Goal: Task Accomplishment & Management: Complete application form

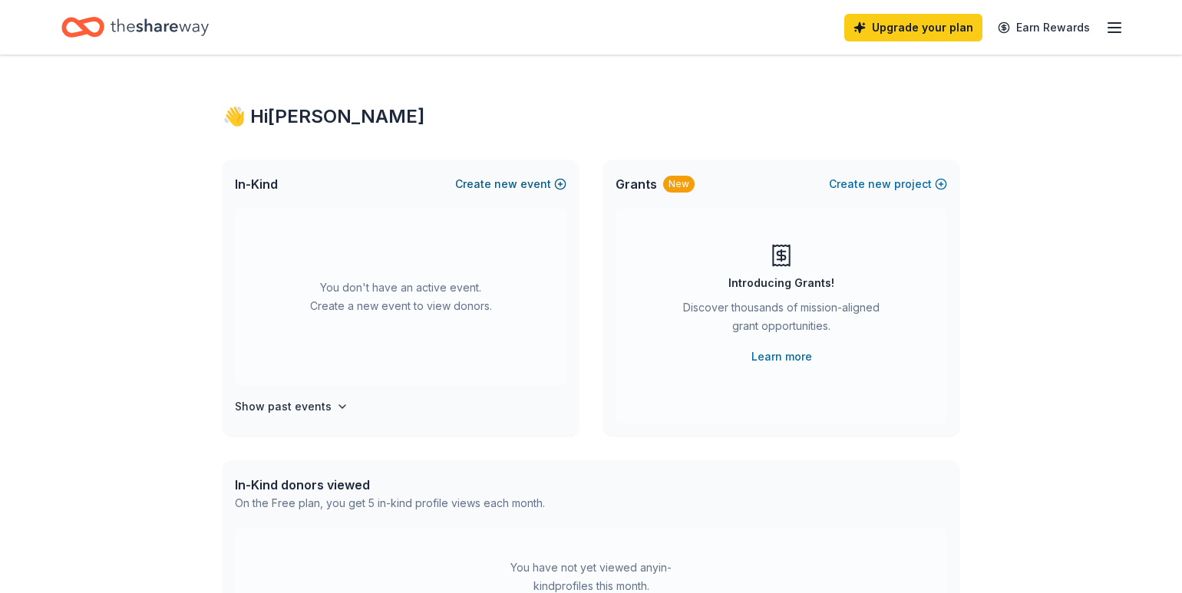
click at [512, 180] on span "new" at bounding box center [505, 184] width 23 height 18
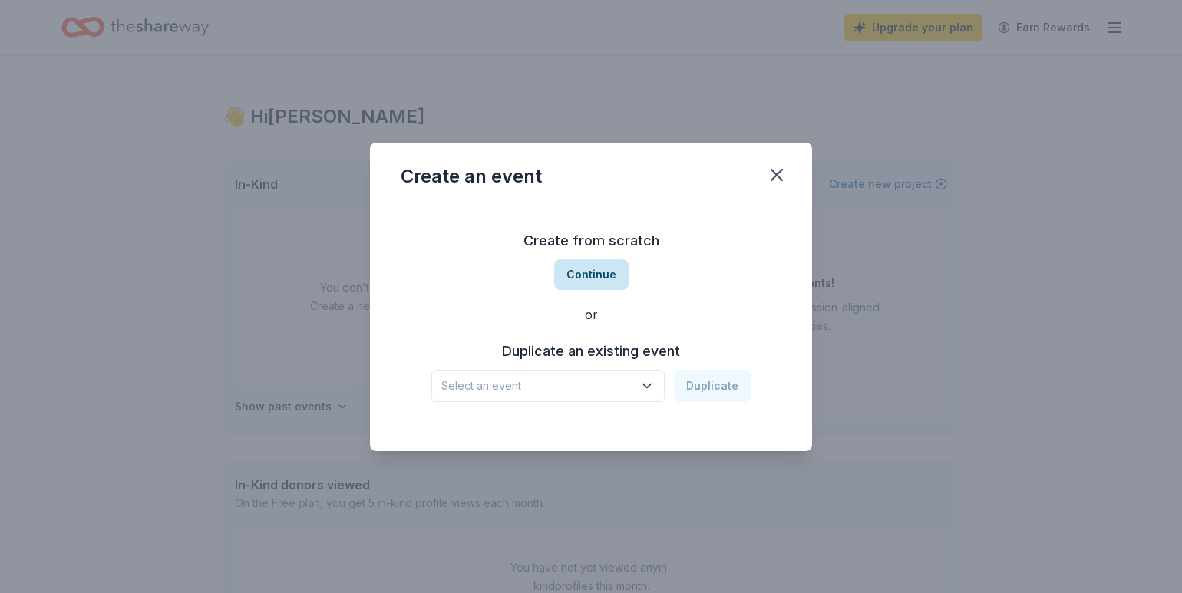
click at [597, 275] on button "Continue" at bounding box center [591, 274] width 74 height 31
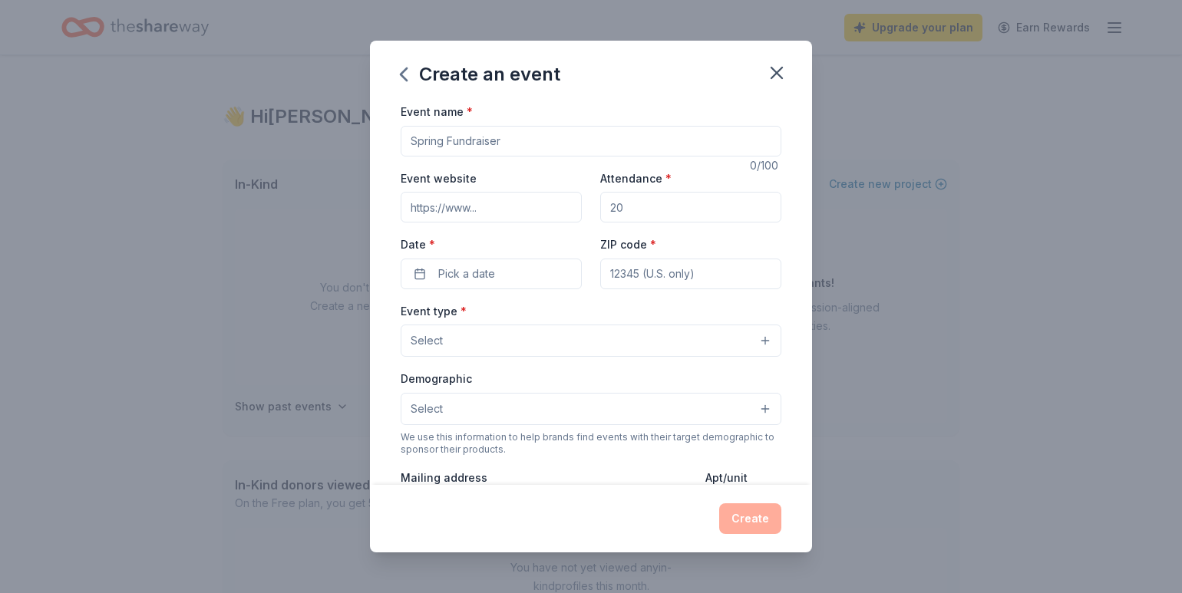
click at [505, 137] on input "Event name *" at bounding box center [590, 141] width 381 height 31
type input "Dueling Pianos"
click at [505, 209] on input "Event website" at bounding box center [490, 207] width 181 height 31
paste input "https://www.valleyprogramfoundation.com/events"
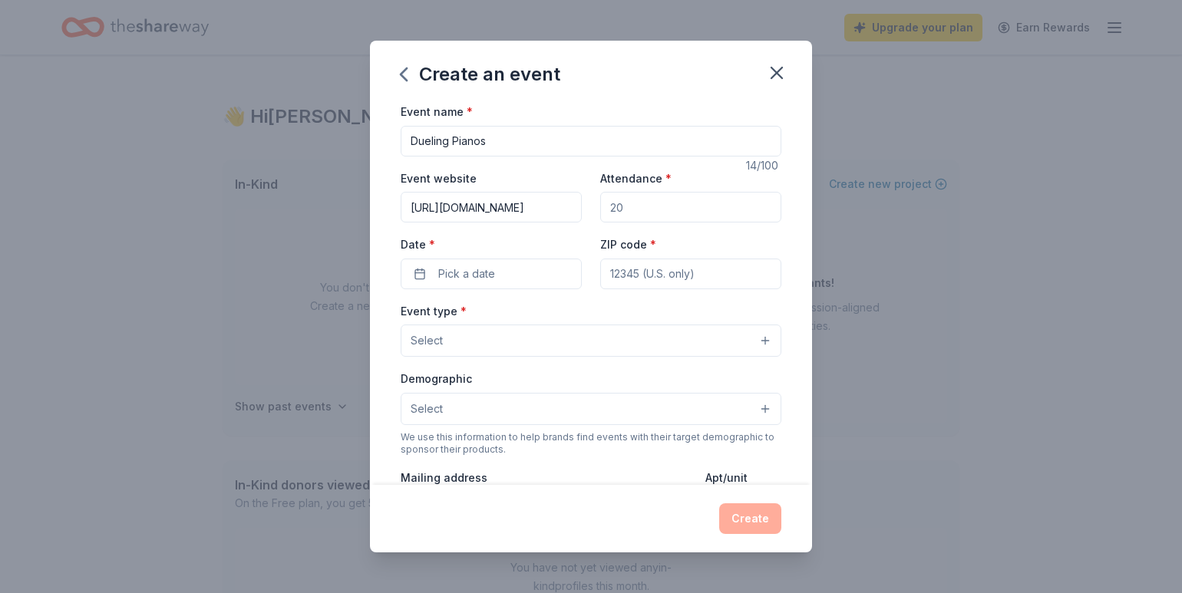
type input "https://www.valleyprogramfoundation.com/events"
click at [671, 206] on input "Attendance *" at bounding box center [690, 207] width 181 height 31
type input "125"
click at [630, 276] on input "ZIP code *" at bounding box center [690, 274] width 181 height 31
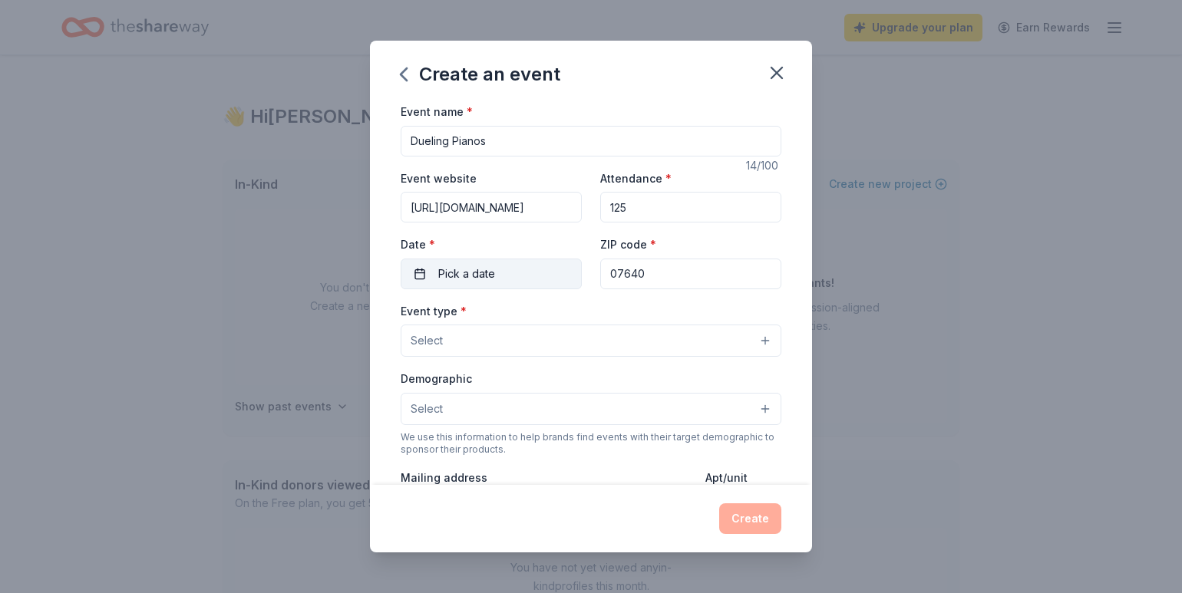
type input "07640"
click at [513, 263] on button "Pick a date" at bounding box center [490, 274] width 181 height 31
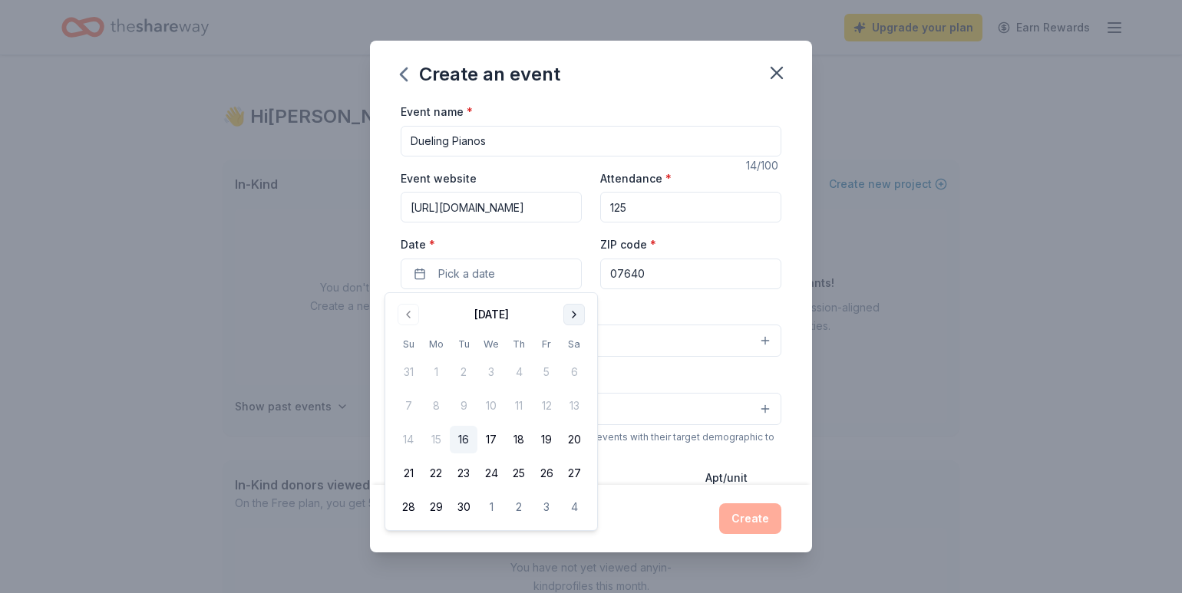
click at [578, 318] on button "Go to next month" at bounding box center [573, 314] width 21 height 21
click at [544, 470] on button "24" at bounding box center [546, 474] width 28 height 28
click at [802, 291] on div "Event name * Dueling Pianos 14 /100 Event website https://www.valleyprogramfoun…" at bounding box center [591, 293] width 442 height 383
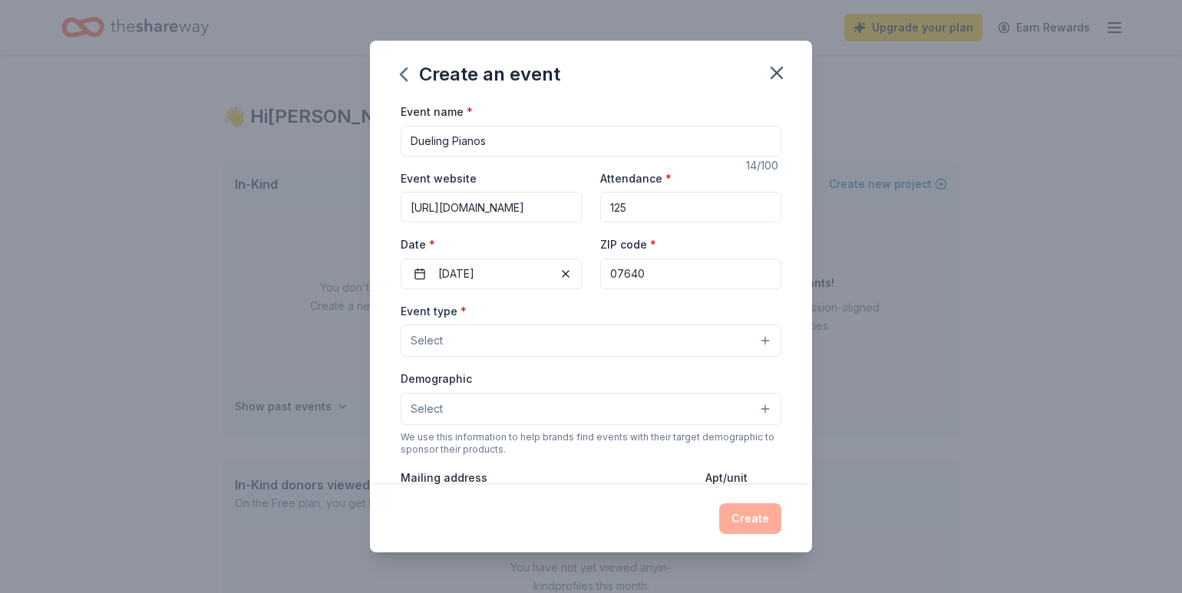
click at [515, 341] on button "Select" at bounding box center [590, 341] width 381 height 32
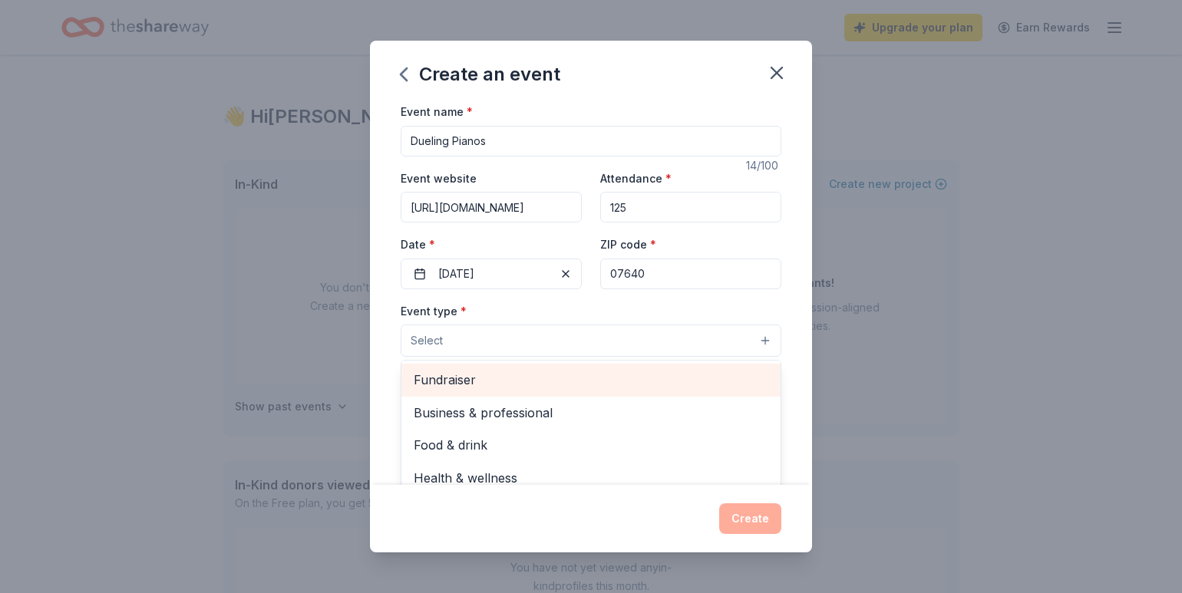
click at [510, 375] on span "Fundraiser" at bounding box center [591, 380] width 354 height 20
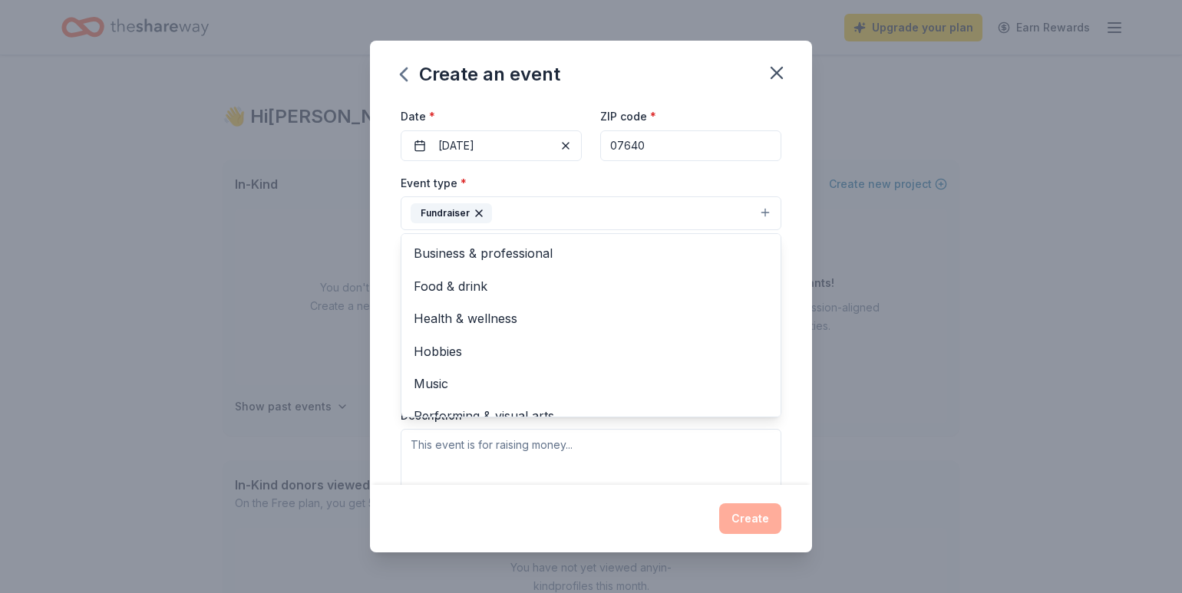
scroll to position [173, 0]
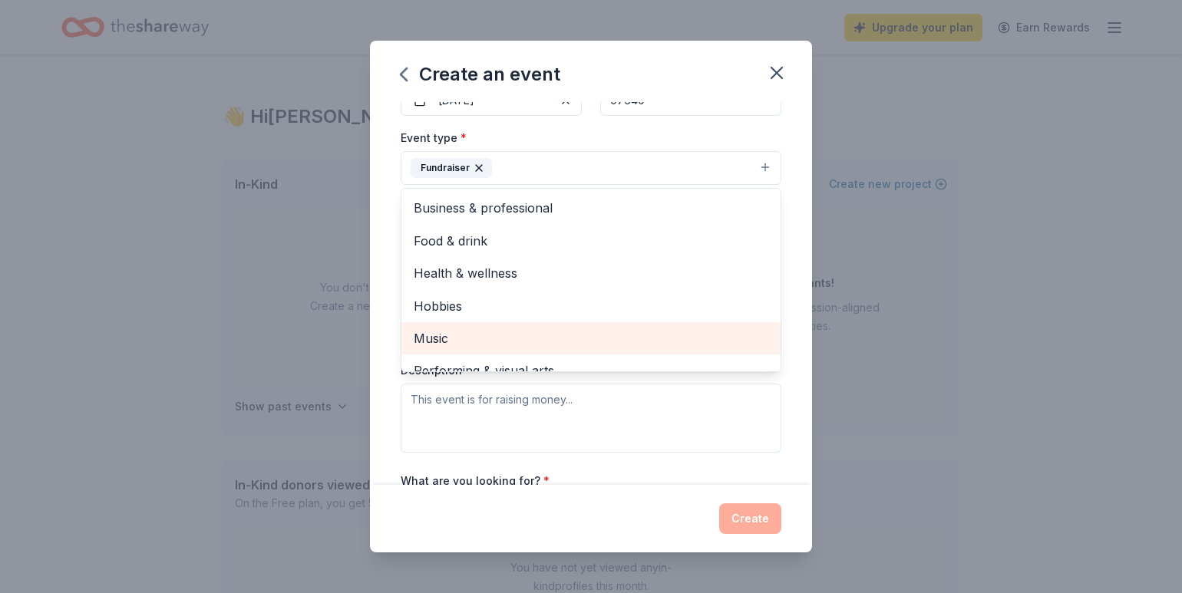
click at [687, 337] on span "Music" at bounding box center [591, 338] width 354 height 20
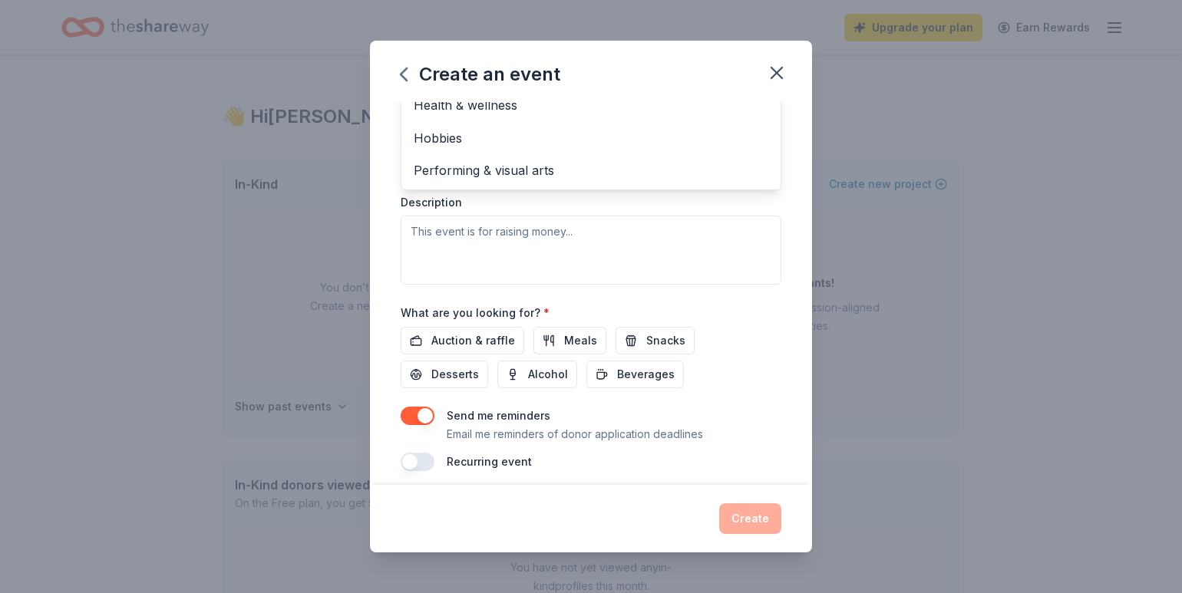
click at [630, 267] on div "Event type * Fundraiser Music Business & professional Food & drink Health & wel…" at bounding box center [590, 122] width 381 height 325
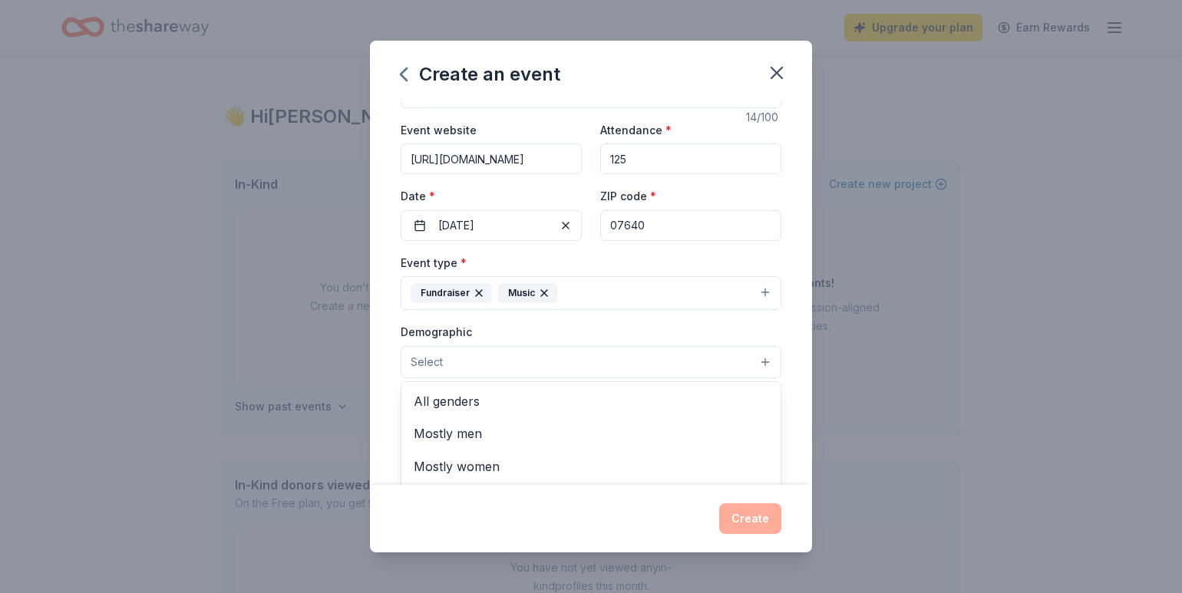
click at [477, 362] on button "Select" at bounding box center [590, 362] width 381 height 32
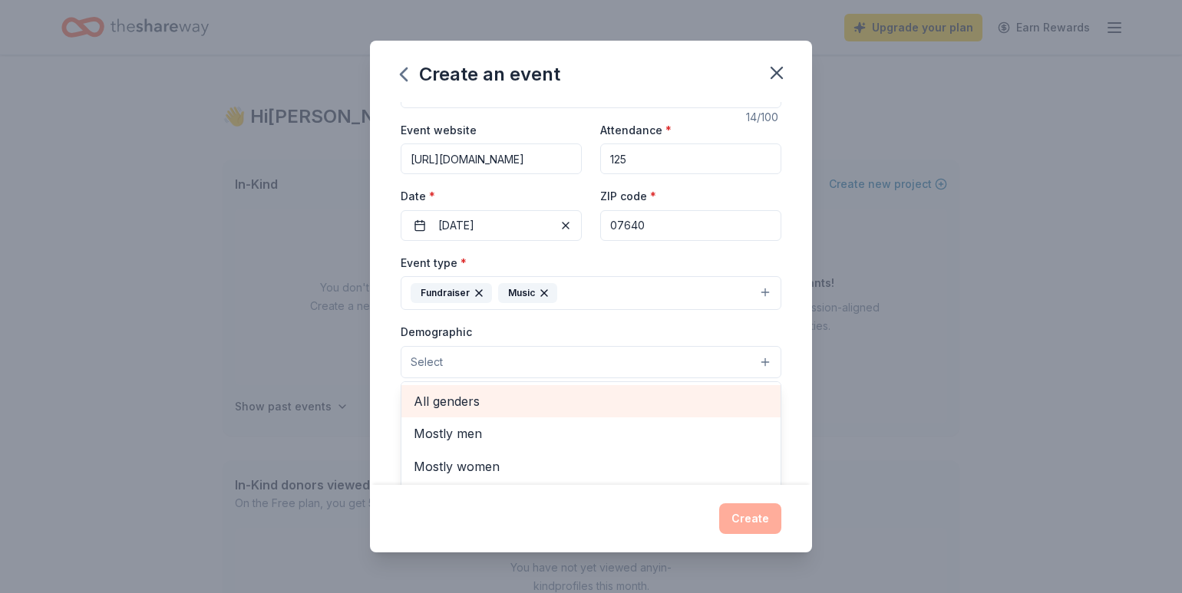
click at [477, 408] on span "All genders" at bounding box center [591, 401] width 354 height 20
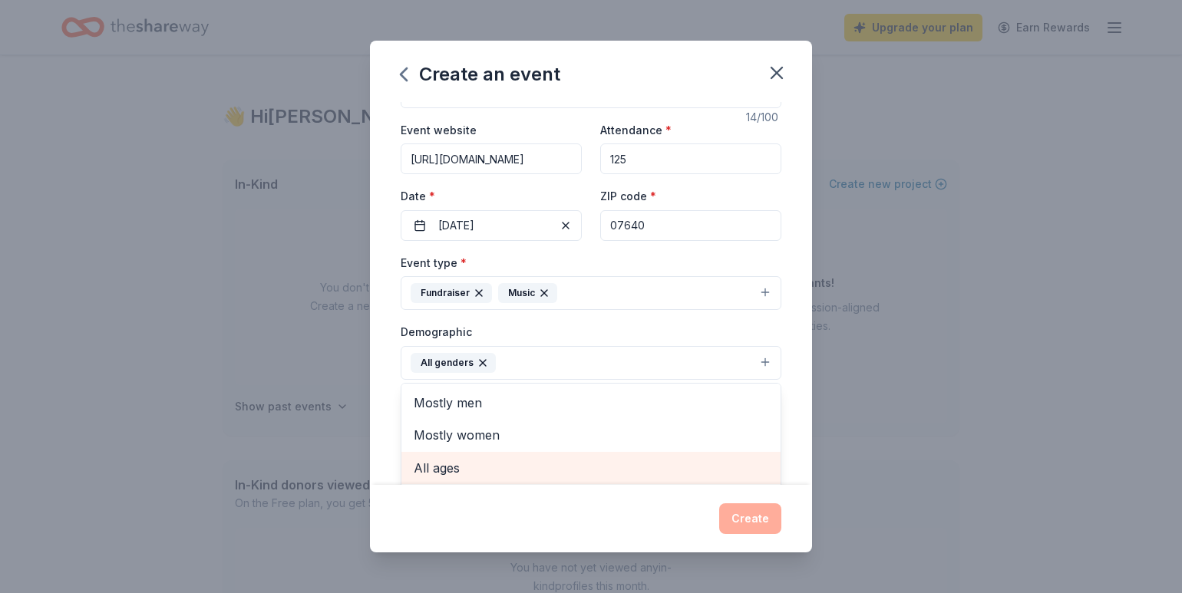
scroll to position [29, 0]
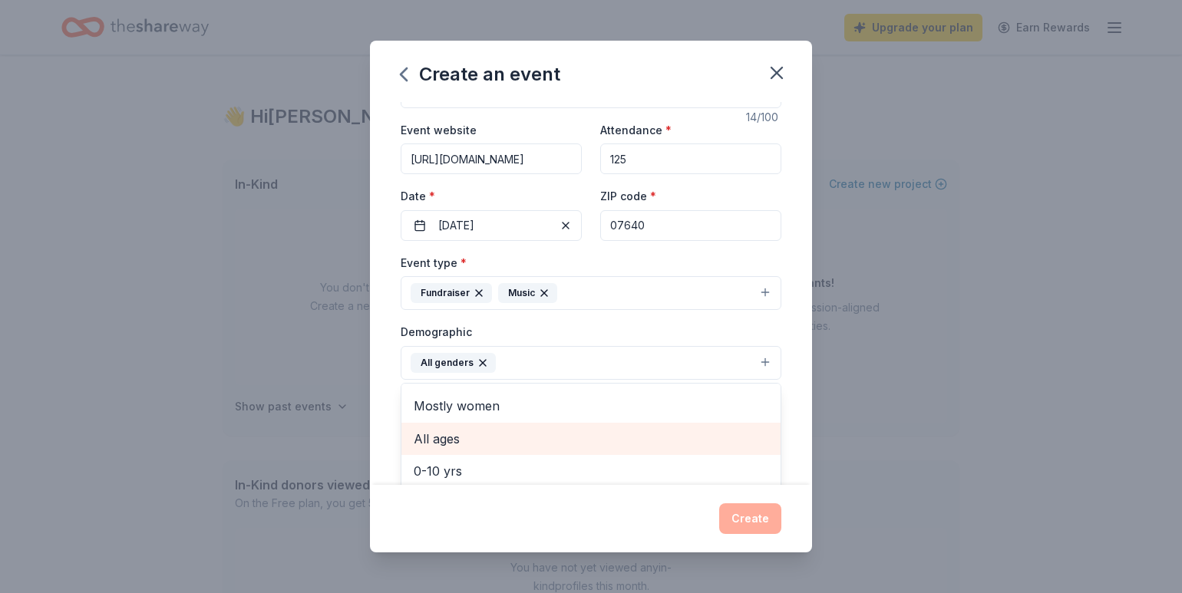
click at [539, 439] on span "All ages" at bounding box center [591, 439] width 354 height 20
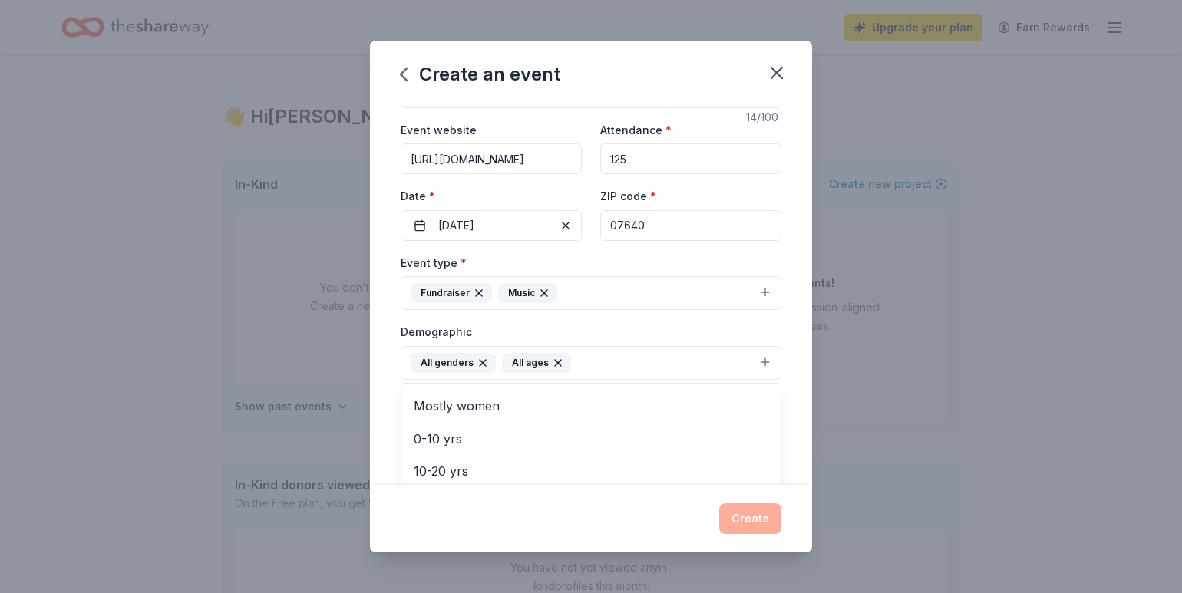
click at [562, 360] on div "All ages" at bounding box center [536, 363] width 69 height 20
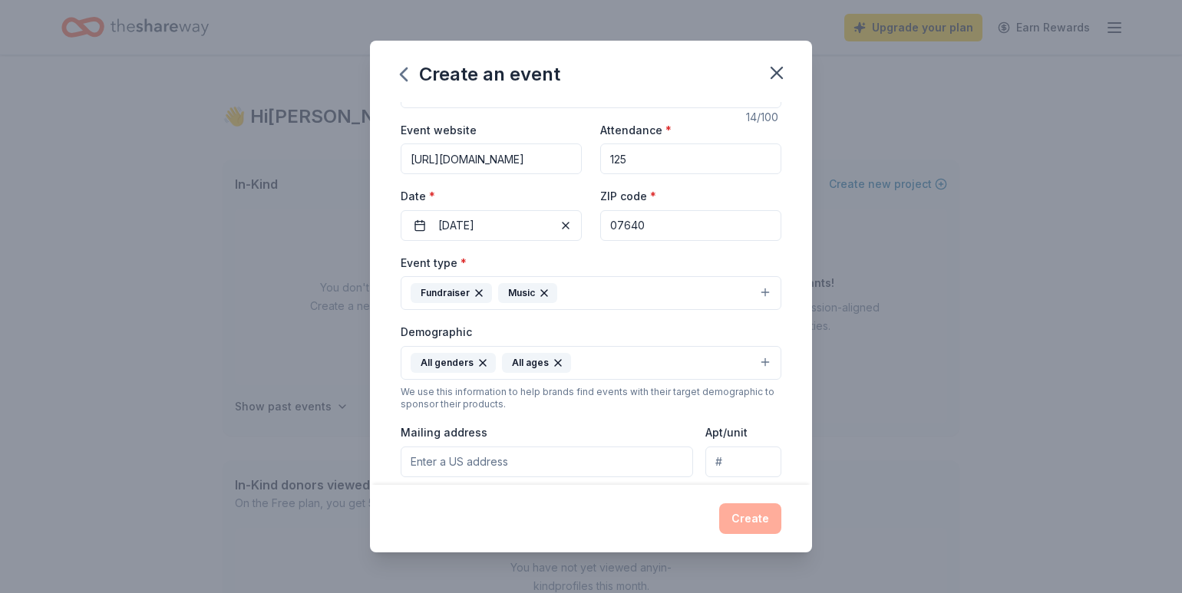
click at [552, 363] on icon "button" at bounding box center [558, 363] width 12 height 12
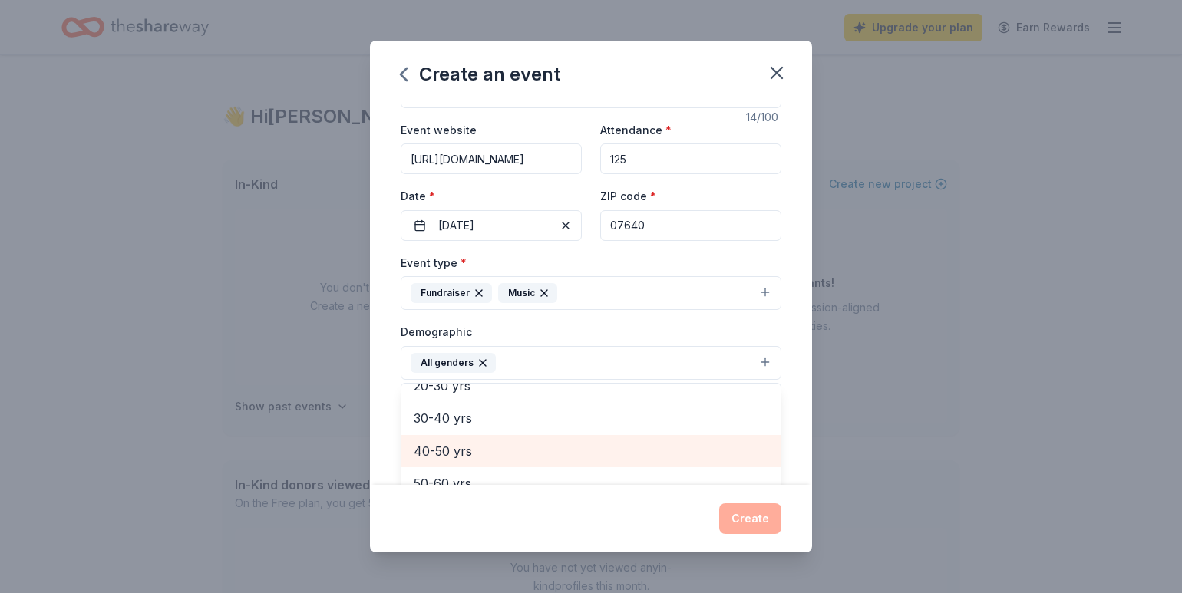
scroll to position [184, 0]
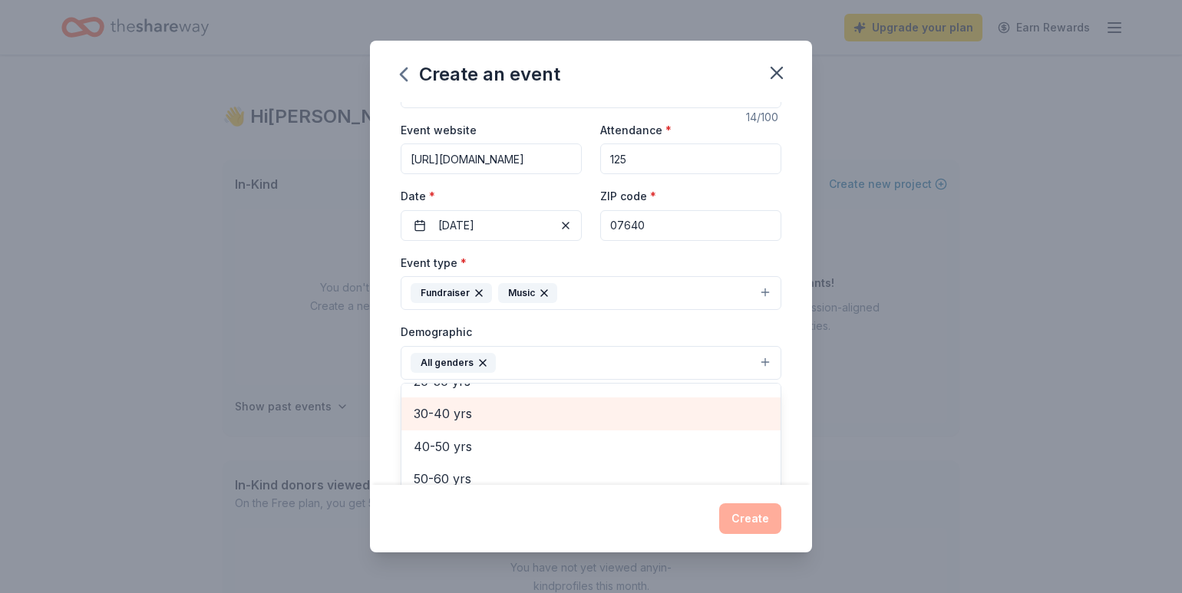
click at [506, 417] on span "30-40 yrs" at bounding box center [591, 414] width 354 height 20
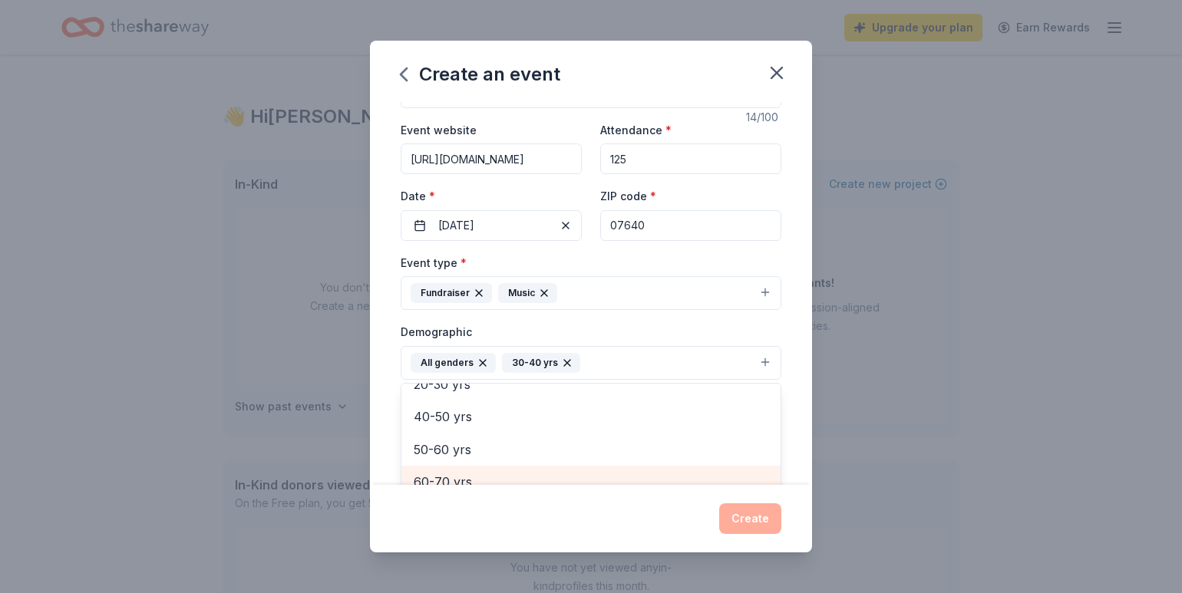
scroll to position [78, 0]
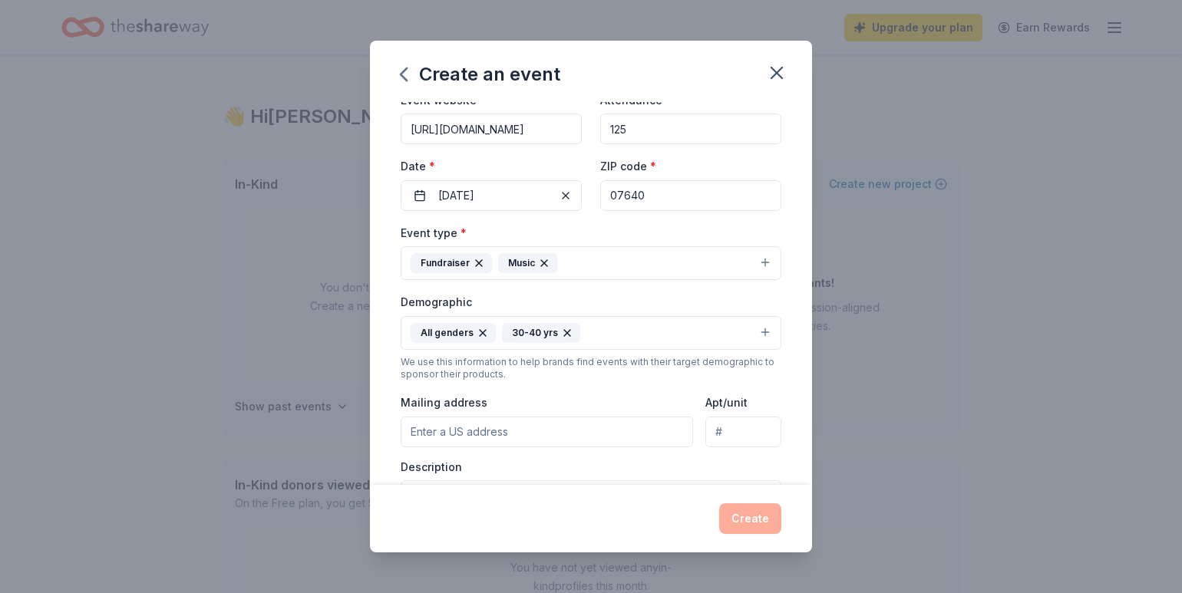
click at [563, 331] on icon "button" at bounding box center [567, 333] width 12 height 12
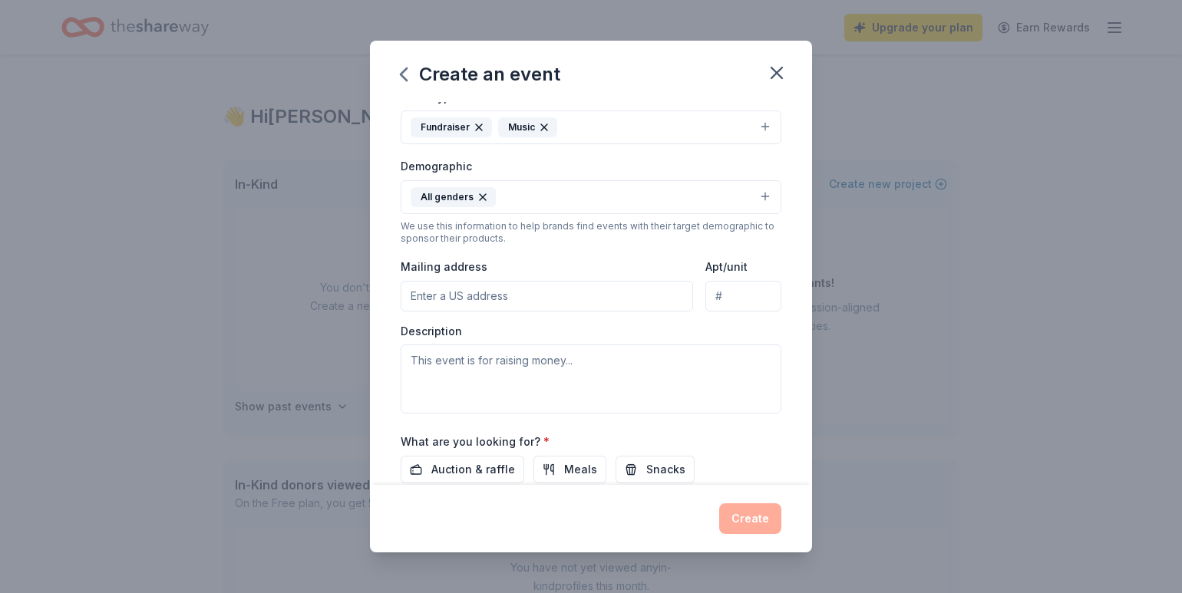
scroll to position [286, 0]
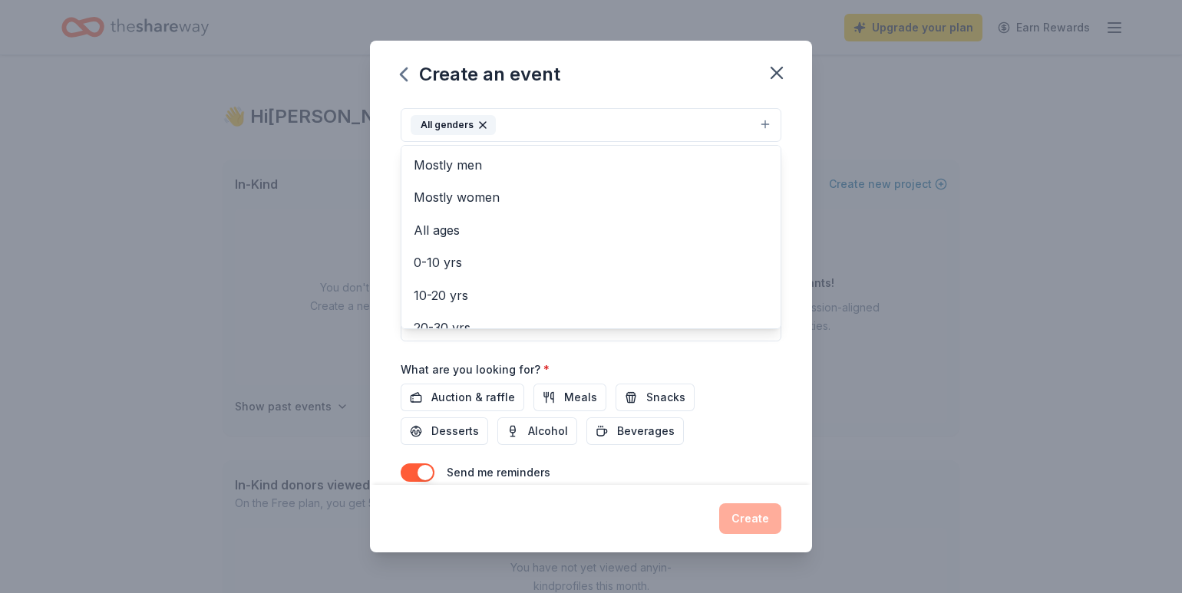
click at [382, 385] on div "Event name * Dueling Pianos 14 /100 Event website https://www.valleyprogramfoun…" at bounding box center [591, 293] width 442 height 383
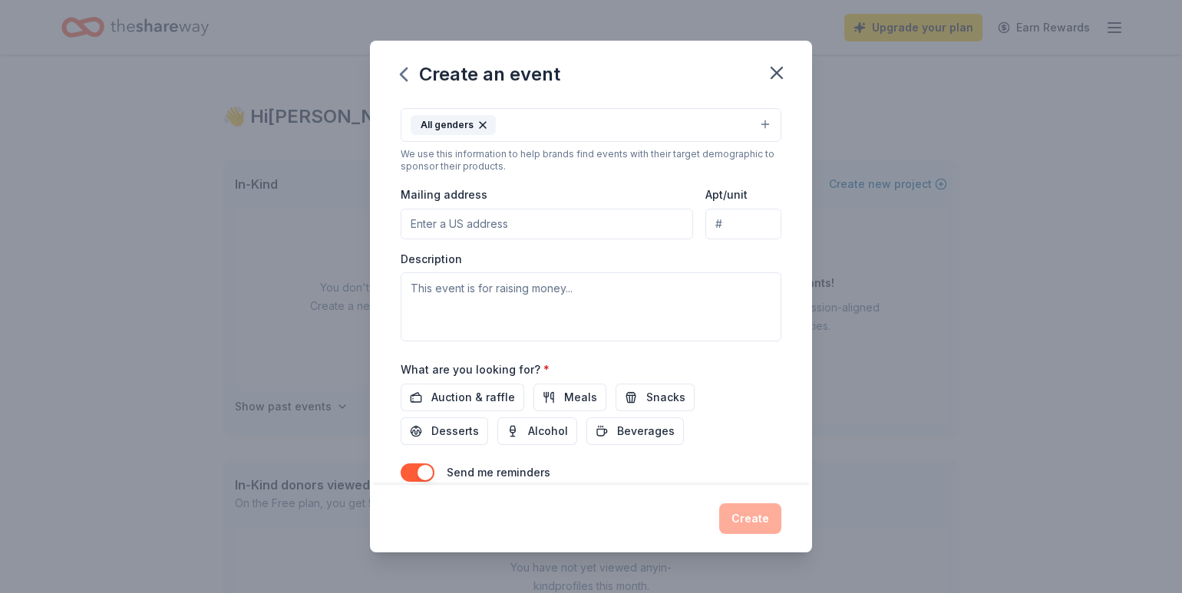
click at [440, 222] on input "Mailing address" at bounding box center [546, 224] width 292 height 31
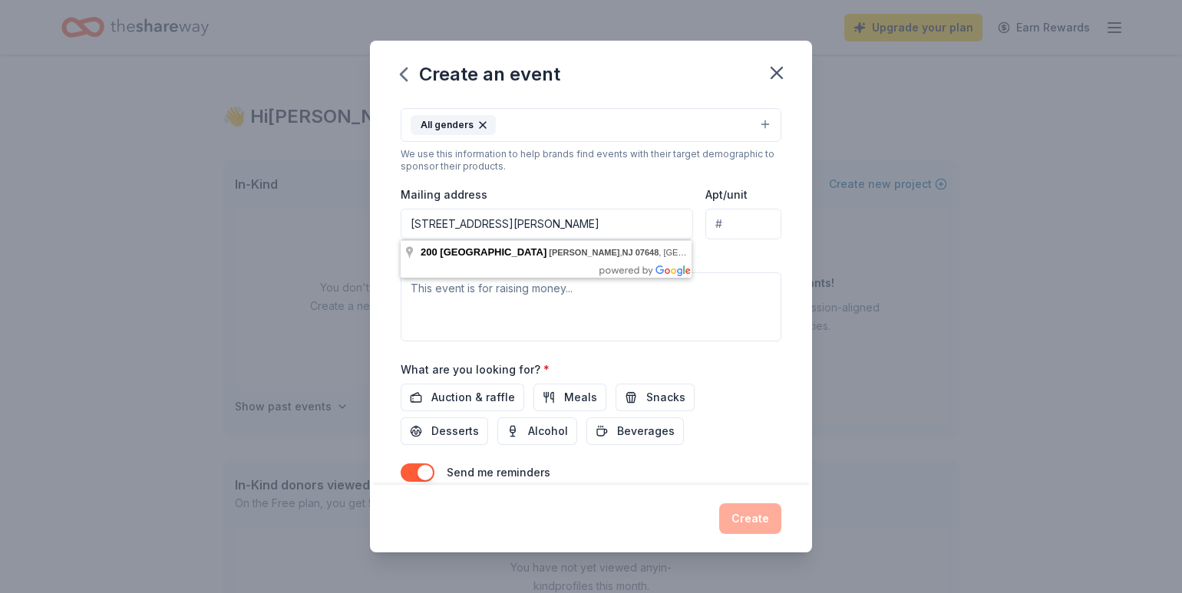
type input "200 Summit Street Norwood NJ 07648"
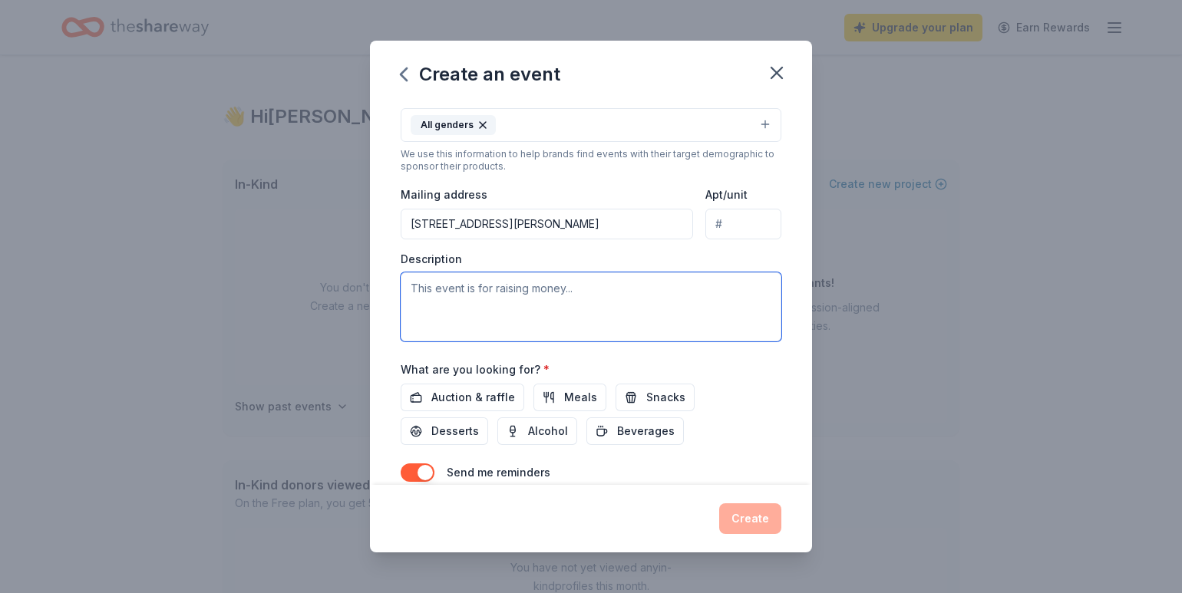
click at [624, 310] on textarea at bounding box center [590, 306] width 381 height 69
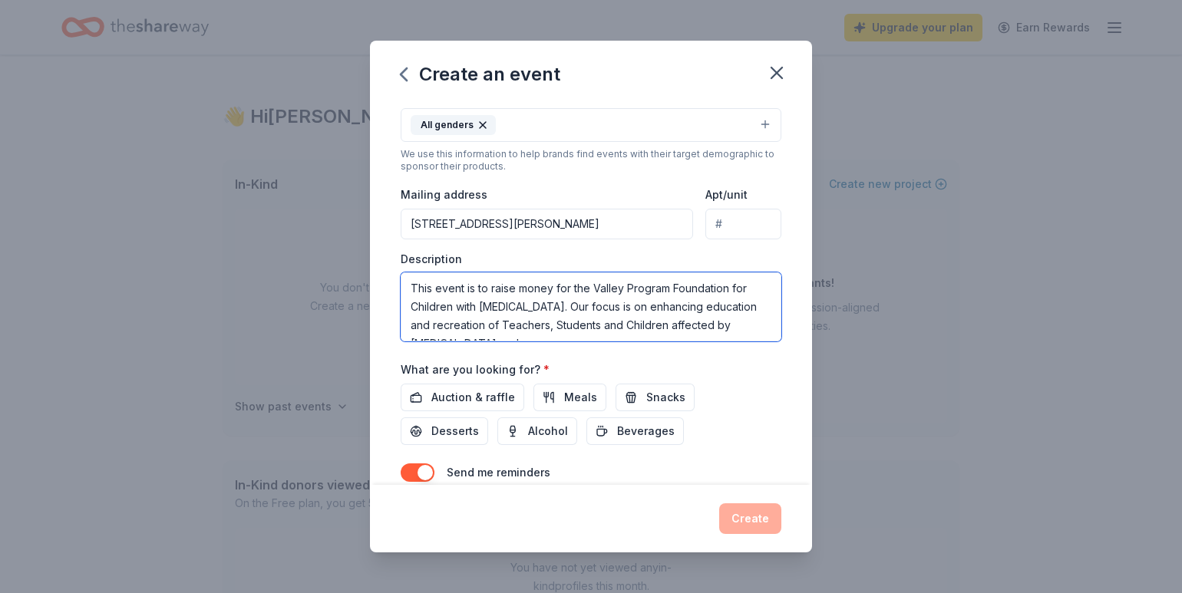
scroll to position [10, 0]
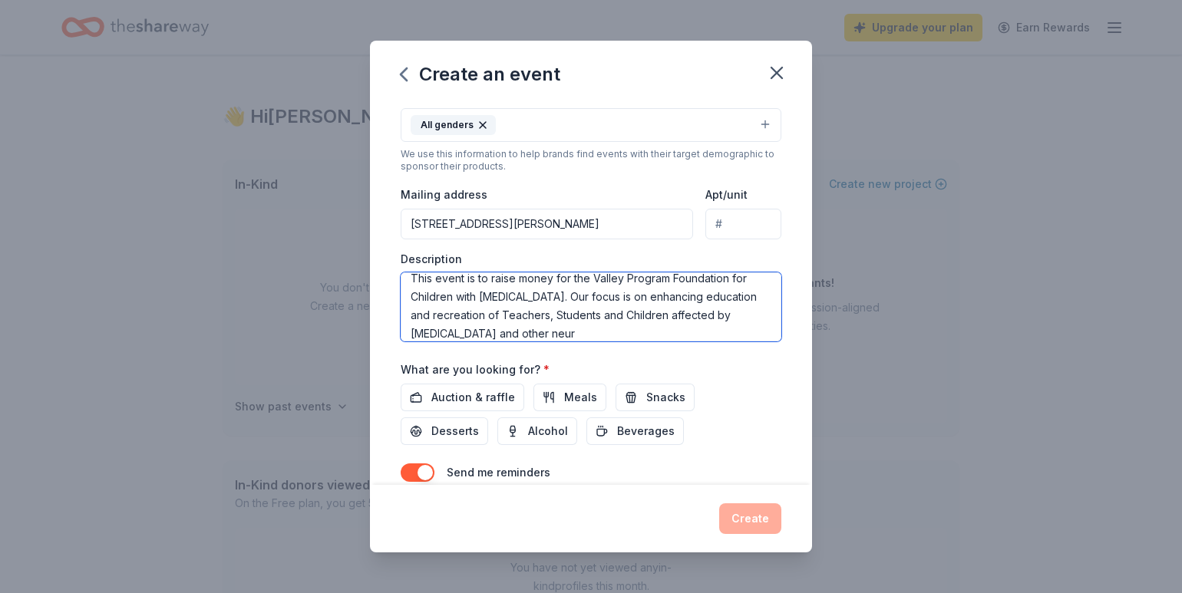
click at [690, 316] on textarea "This event is to raise money for the Valley Program Foundation for Children wit…" at bounding box center [590, 306] width 381 height 69
click at [447, 334] on textarea "This event is to raise money for the Valley Program Foundation for Children wit…" at bounding box center [590, 306] width 381 height 69
click at [581, 331] on textarea "This event is to raise money for the Valley Program Foundation for Children wit…" at bounding box center [590, 306] width 381 height 69
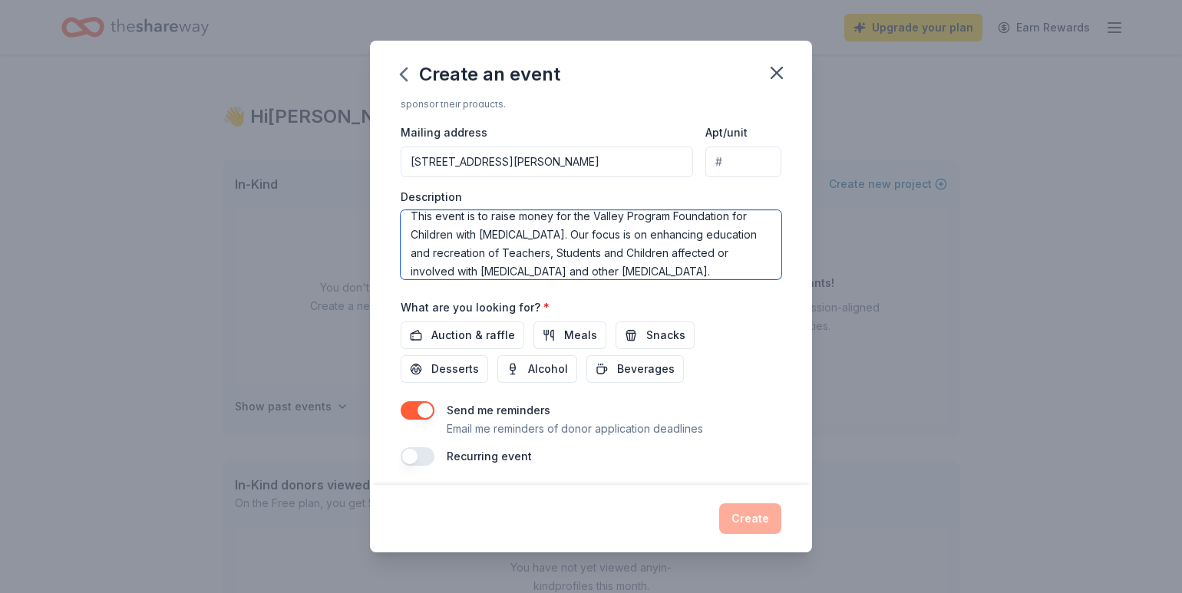
scroll to position [354, 0]
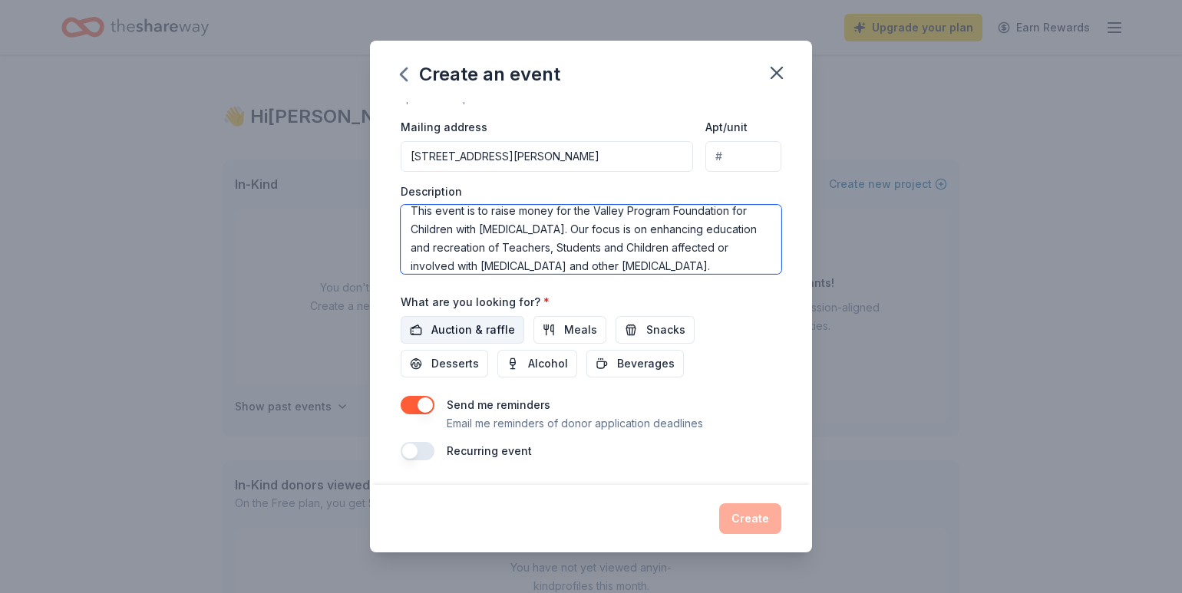
type textarea "This event is to raise money for the Valley Program Foundation for Children wit…"
click at [498, 331] on span "Auction & raffle" at bounding box center [473, 330] width 84 height 18
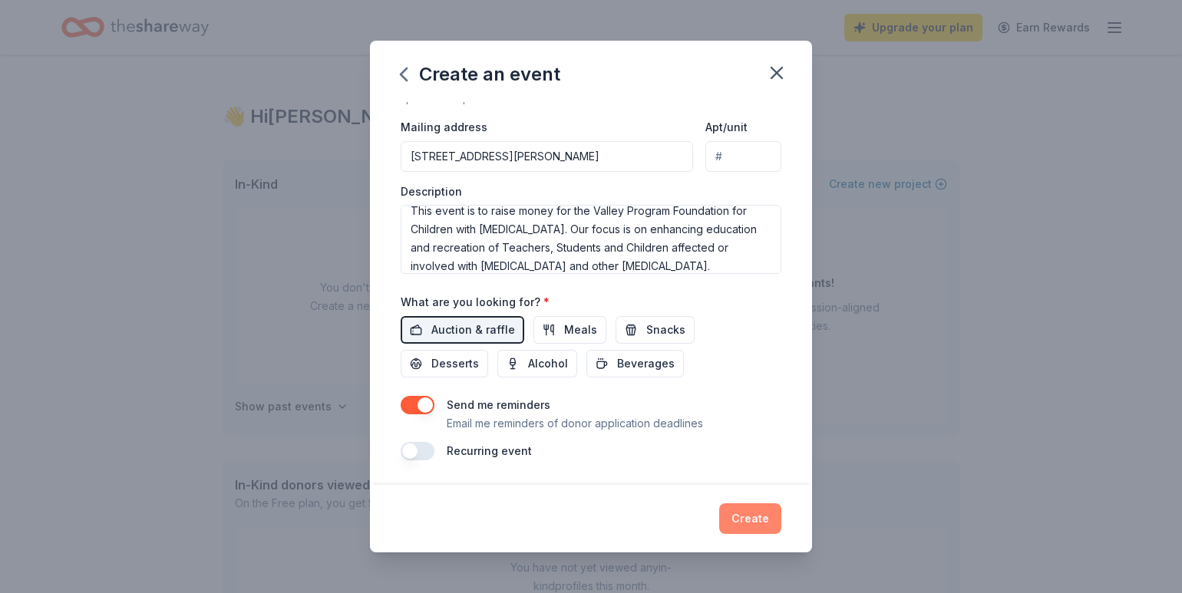
click at [750, 516] on button "Create" at bounding box center [750, 518] width 62 height 31
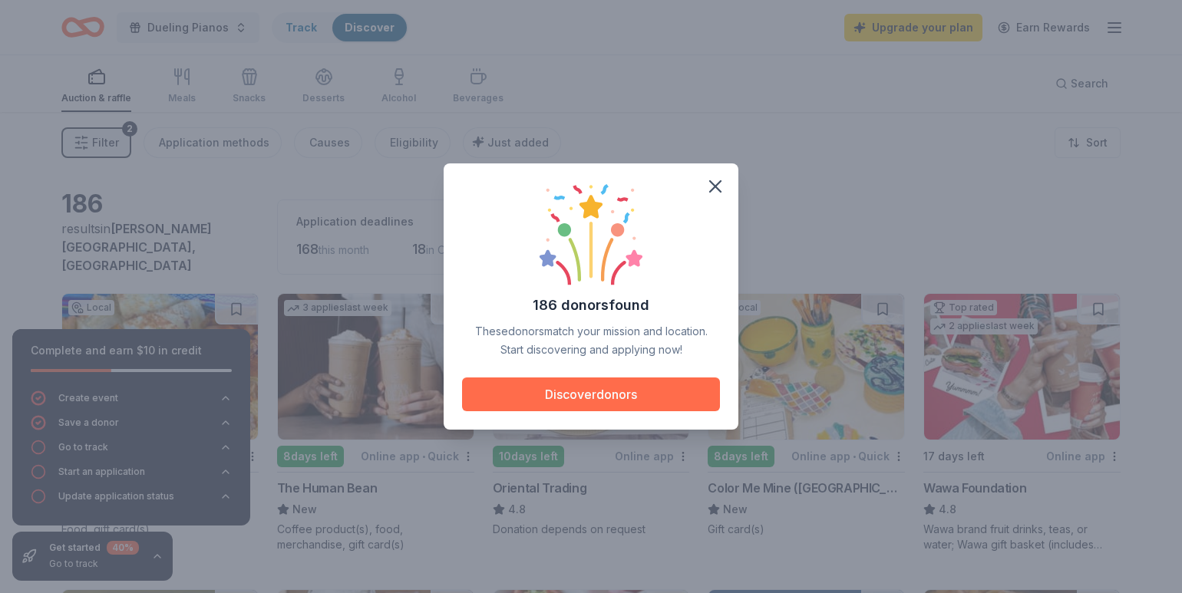
click at [641, 394] on button "Discover donors" at bounding box center [591, 394] width 258 height 34
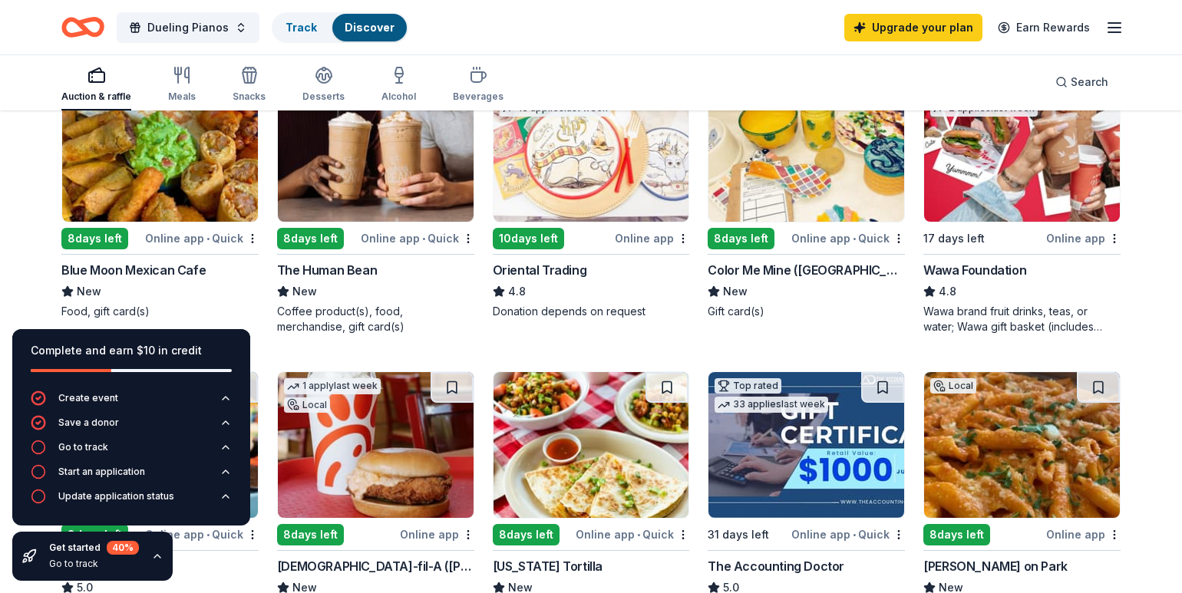
scroll to position [218, 0]
click at [192, 229] on div "Online app • Quick" at bounding box center [202, 238] width 114 height 19
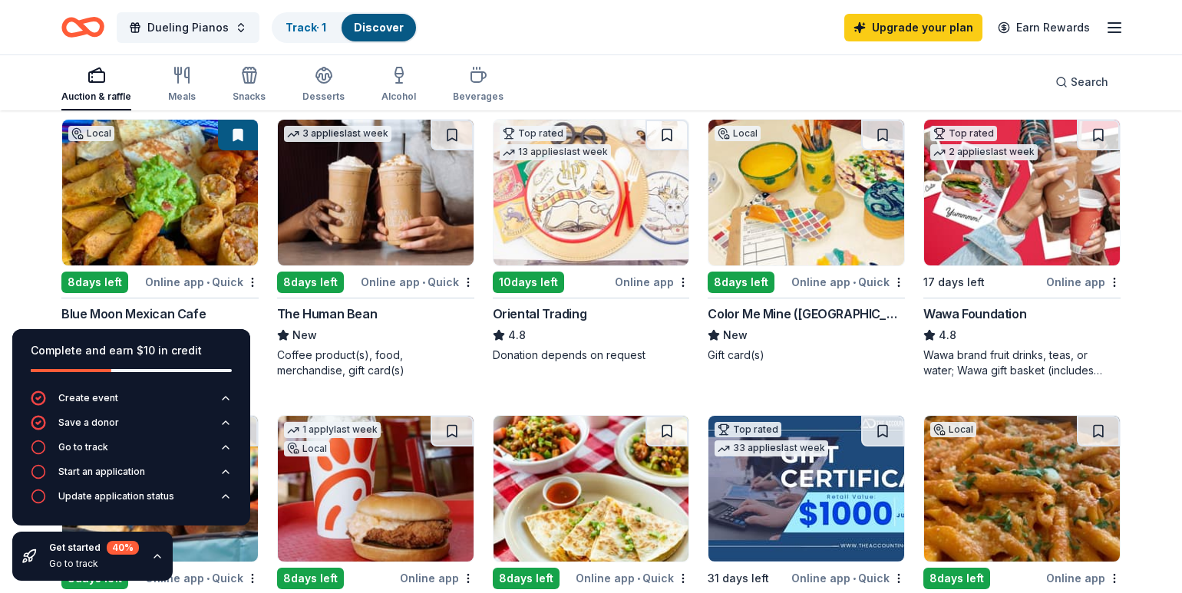
scroll to position [175, 0]
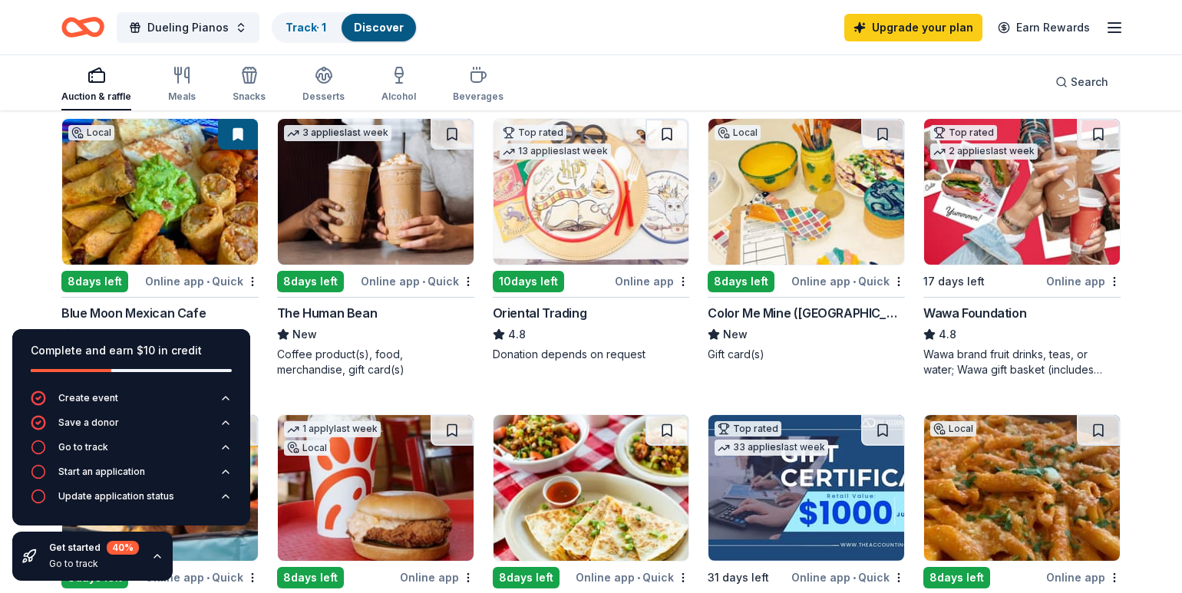
click at [442, 272] on div "Online app • Quick" at bounding box center [418, 281] width 114 height 19
click at [836, 272] on div "Online app • Quick" at bounding box center [848, 281] width 114 height 19
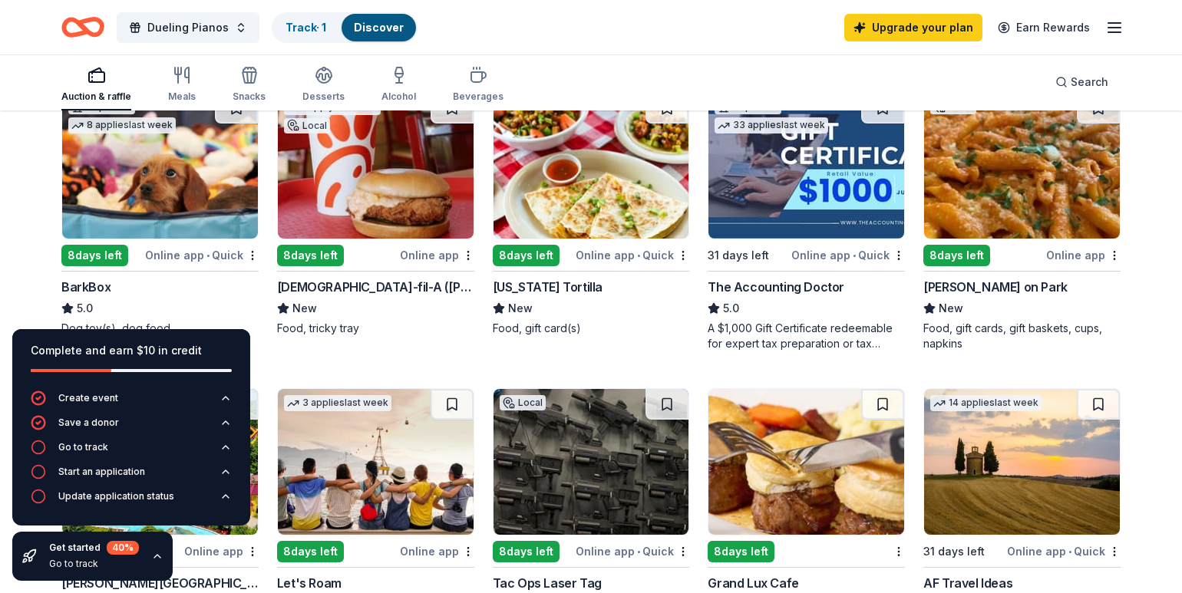
scroll to position [498, 0]
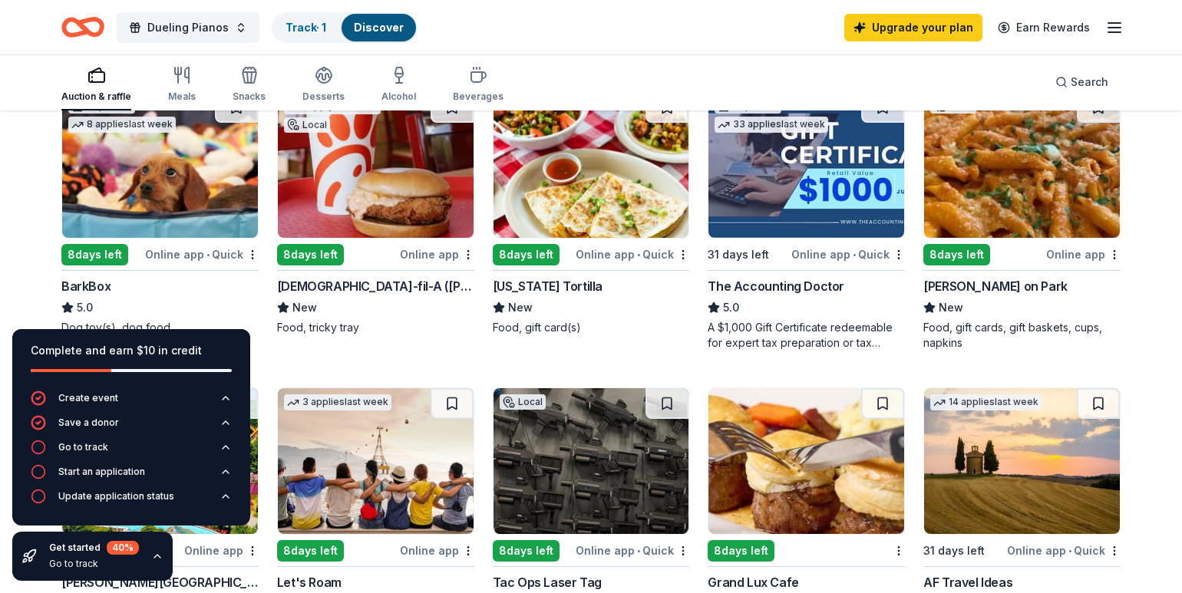
click at [441, 249] on div "Online app" at bounding box center [437, 254] width 74 height 19
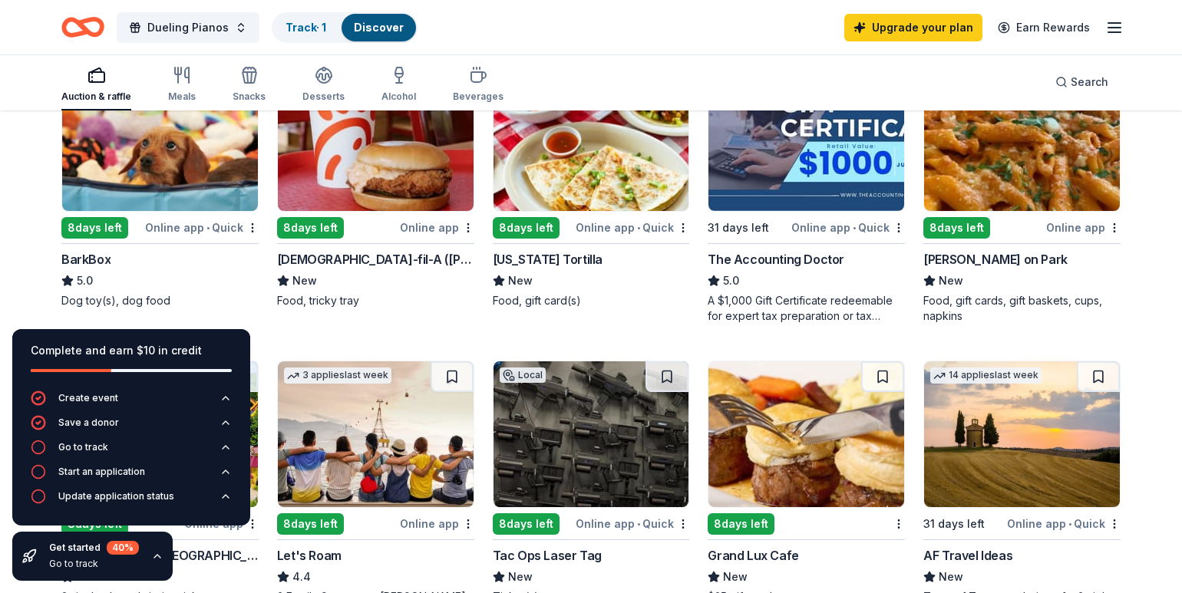
scroll to position [524, 0]
click at [1066, 219] on div "Online app" at bounding box center [1083, 228] width 74 height 19
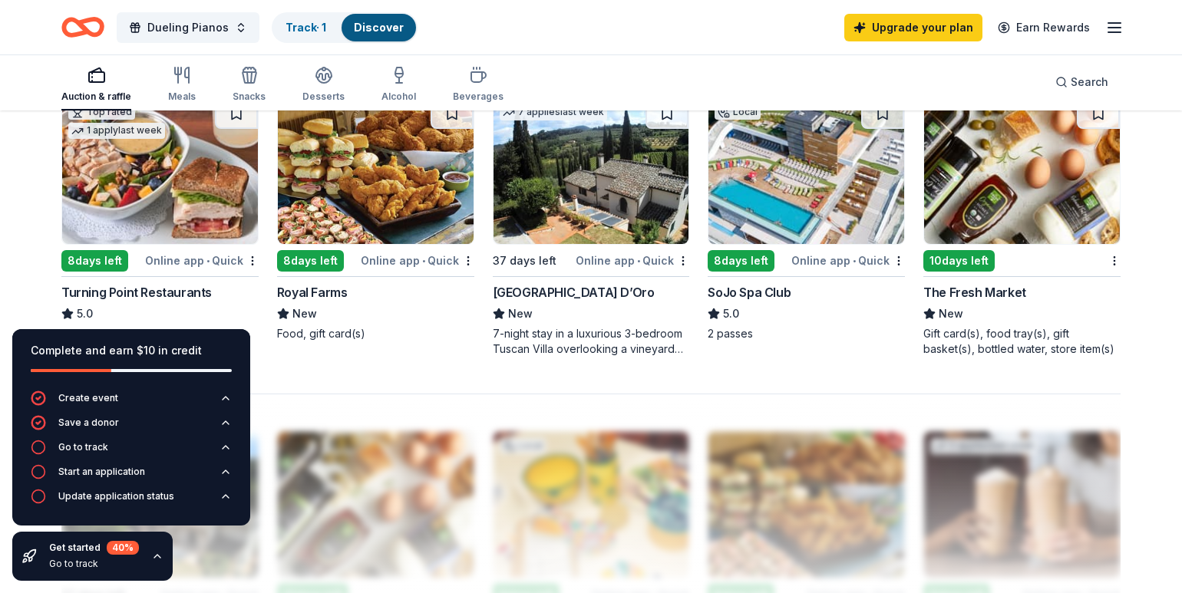
scroll to position [1060, 0]
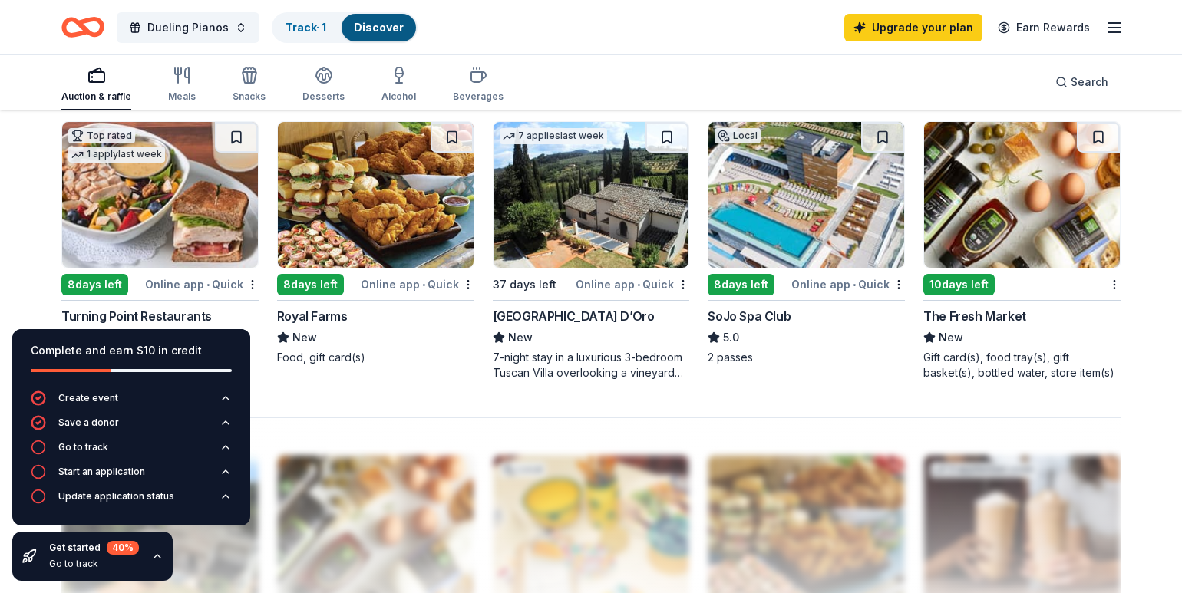
click at [163, 194] on img at bounding box center [160, 195] width 196 height 146
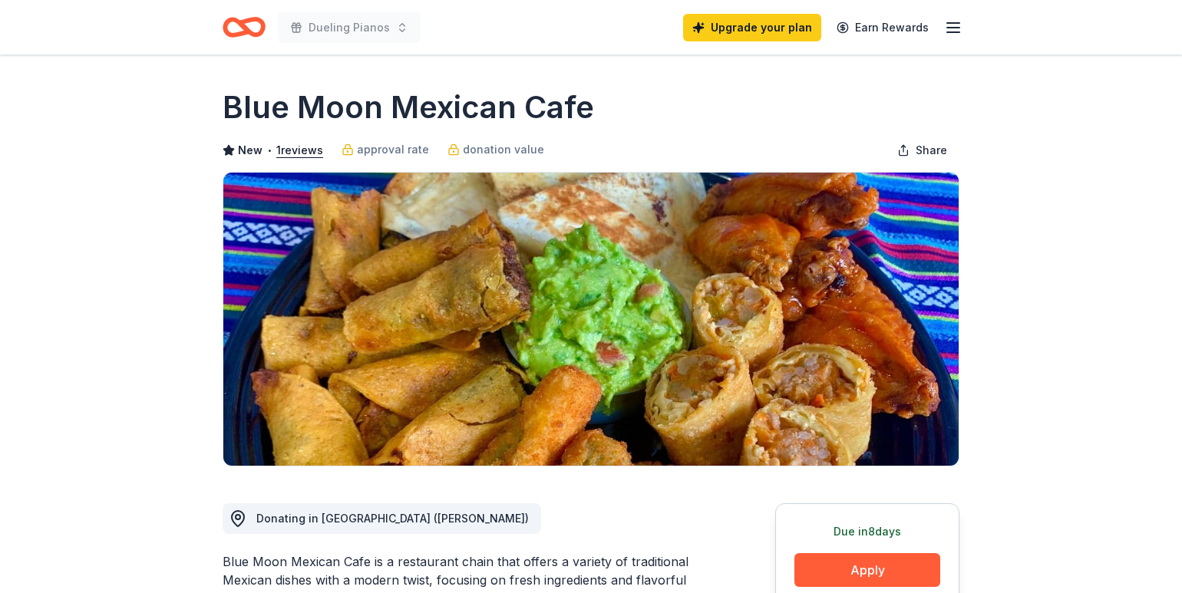
scroll to position [180, 0]
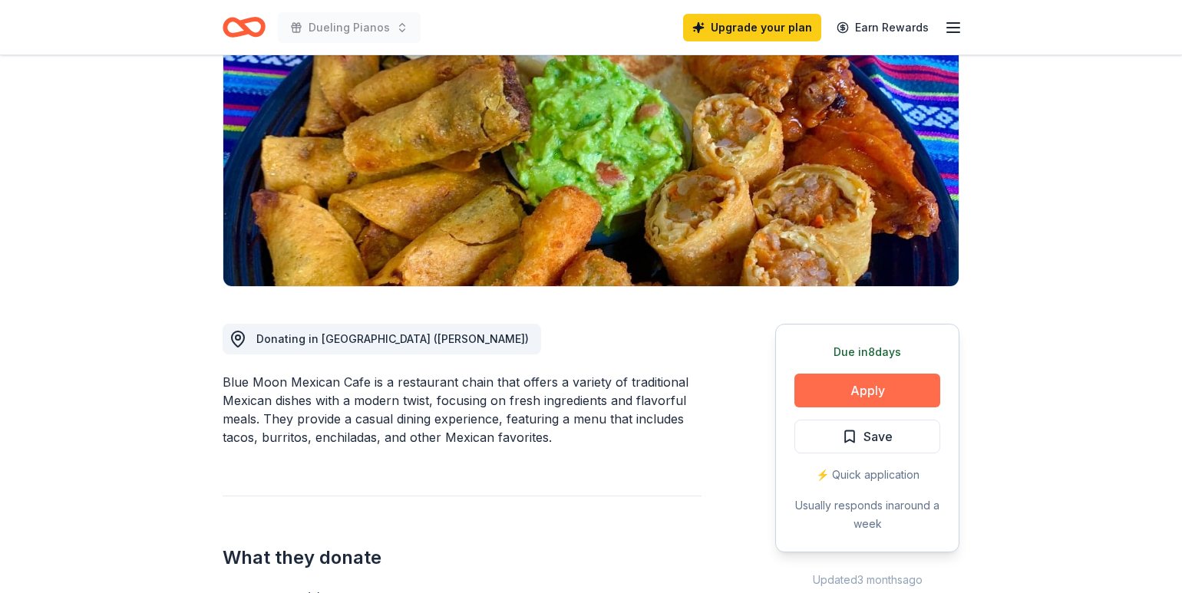
click at [885, 387] on button "Apply" at bounding box center [867, 391] width 146 height 34
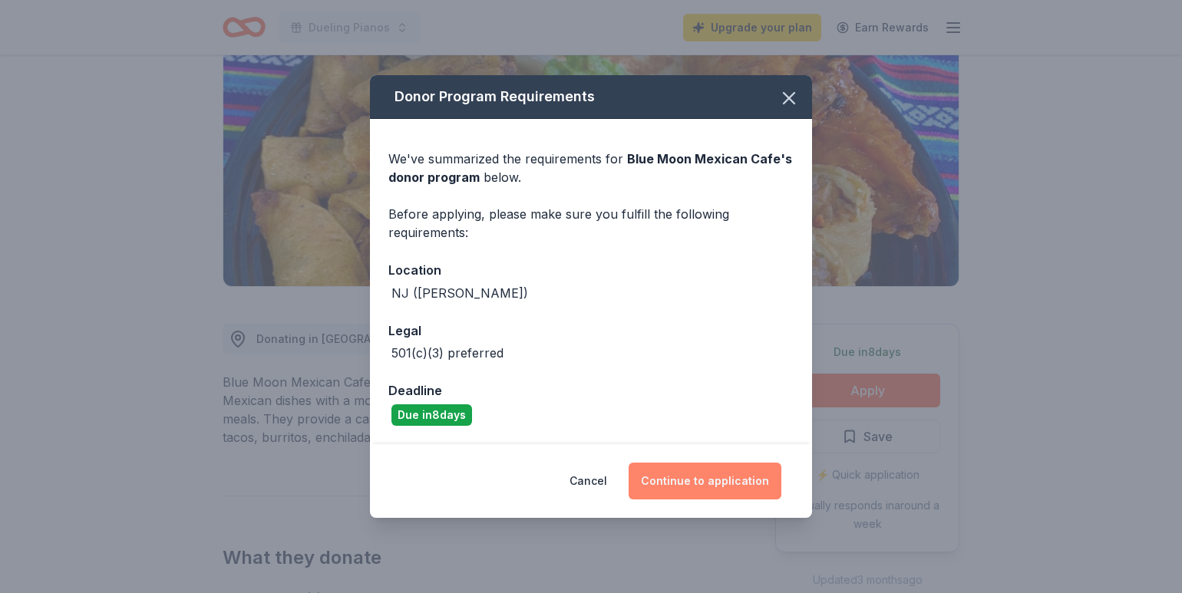
click at [720, 486] on button "Continue to application" at bounding box center [704, 481] width 153 height 37
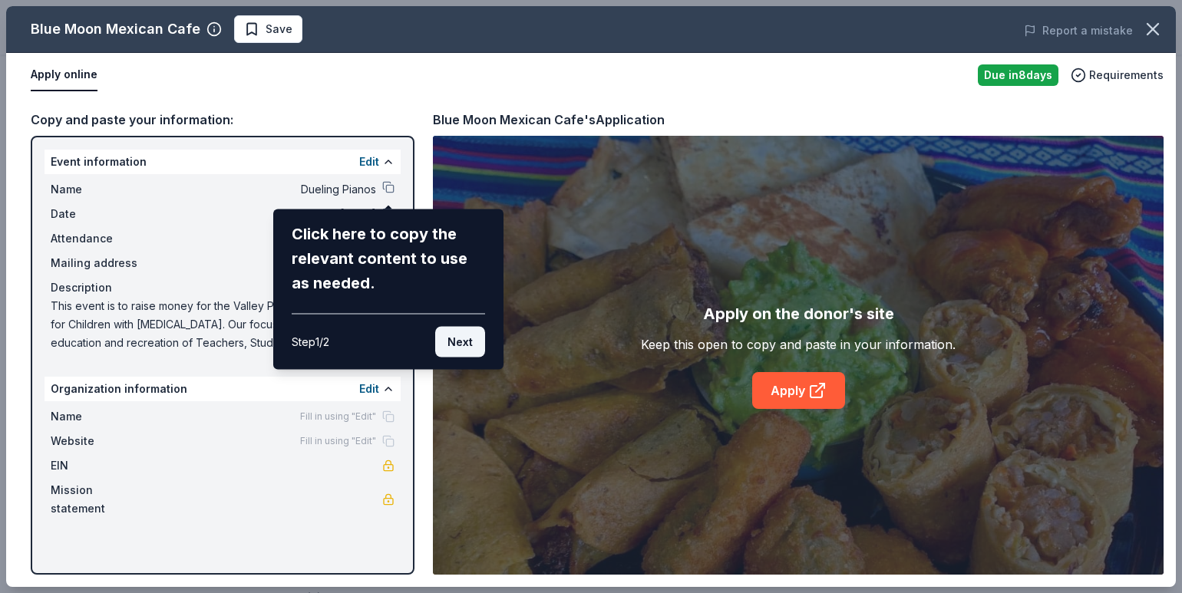
click at [462, 342] on button "Next" at bounding box center [460, 342] width 50 height 31
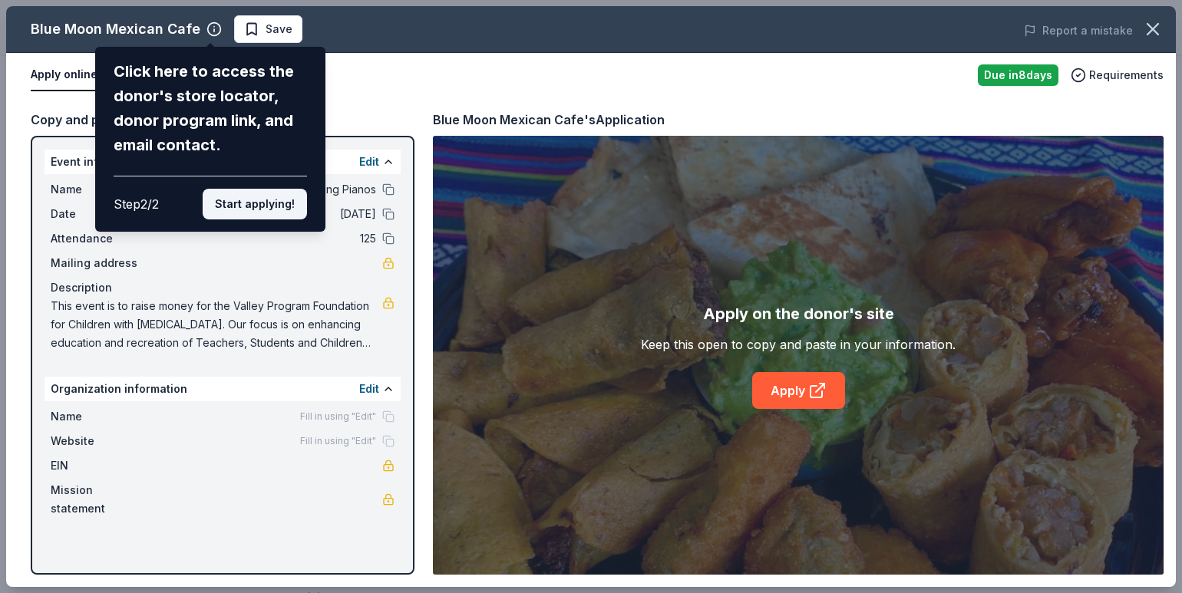
click at [274, 199] on button "Start applying!" at bounding box center [255, 204] width 104 height 31
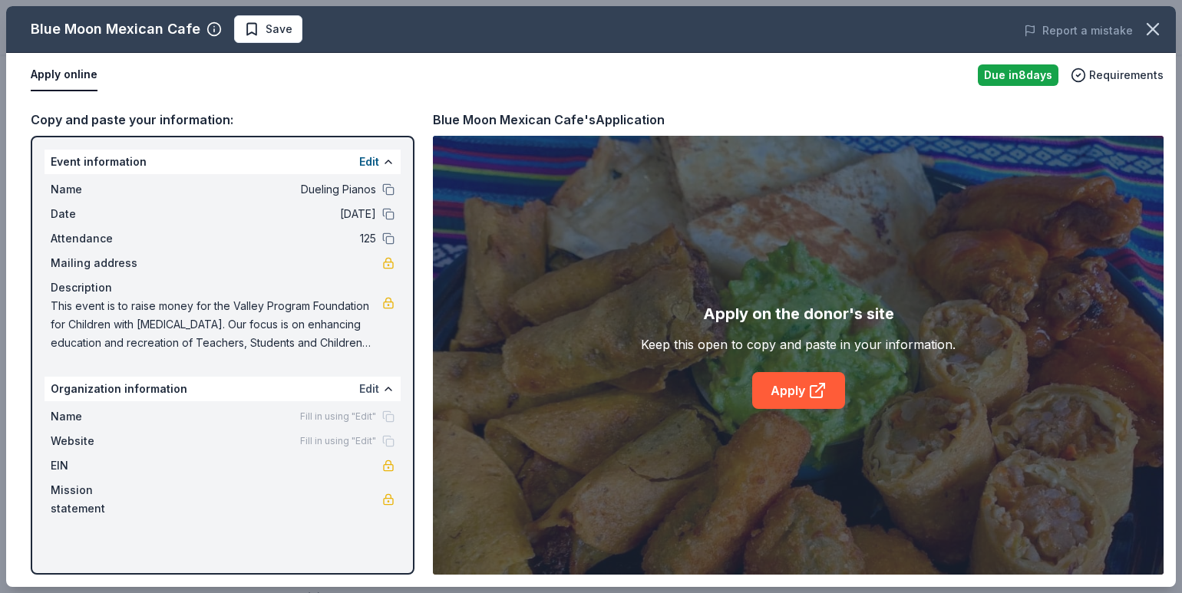
click at [370, 392] on button "Edit" at bounding box center [369, 389] width 20 height 18
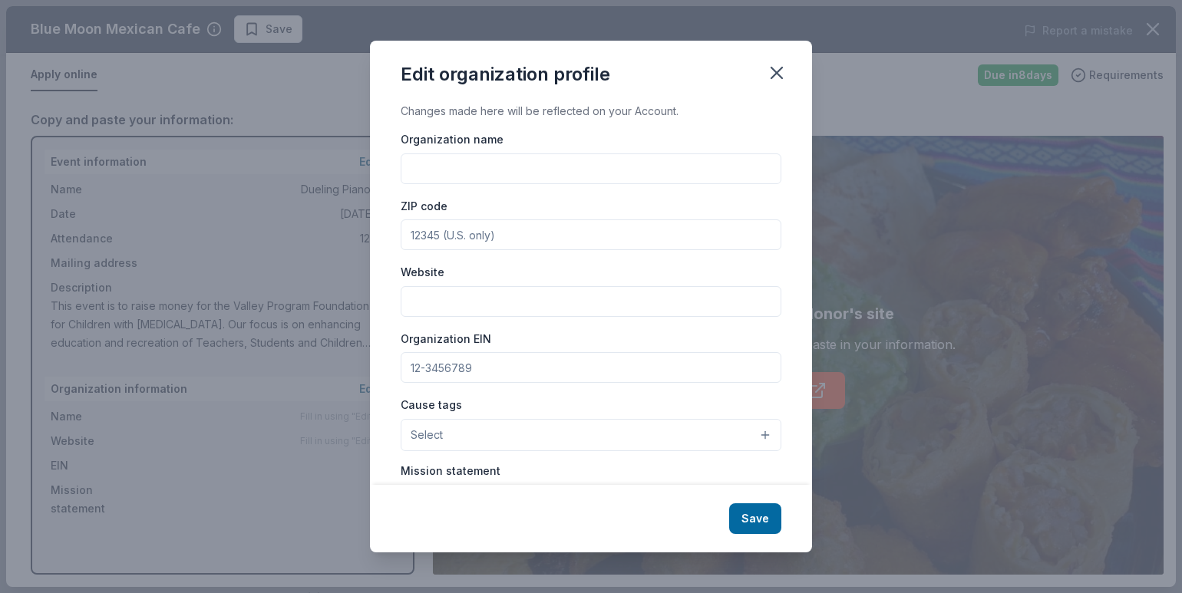
click at [430, 164] on input "Organization name" at bounding box center [590, 168] width 381 height 31
click at [604, 166] on input "The Valley Program Foundation for CHildren with Autism" at bounding box center [590, 168] width 381 height 31
type input "The Valley Program Foundation for Children with [MEDICAL_DATA]"
click at [575, 242] on input "ZIP code" at bounding box center [590, 234] width 381 height 31
type input "07648"
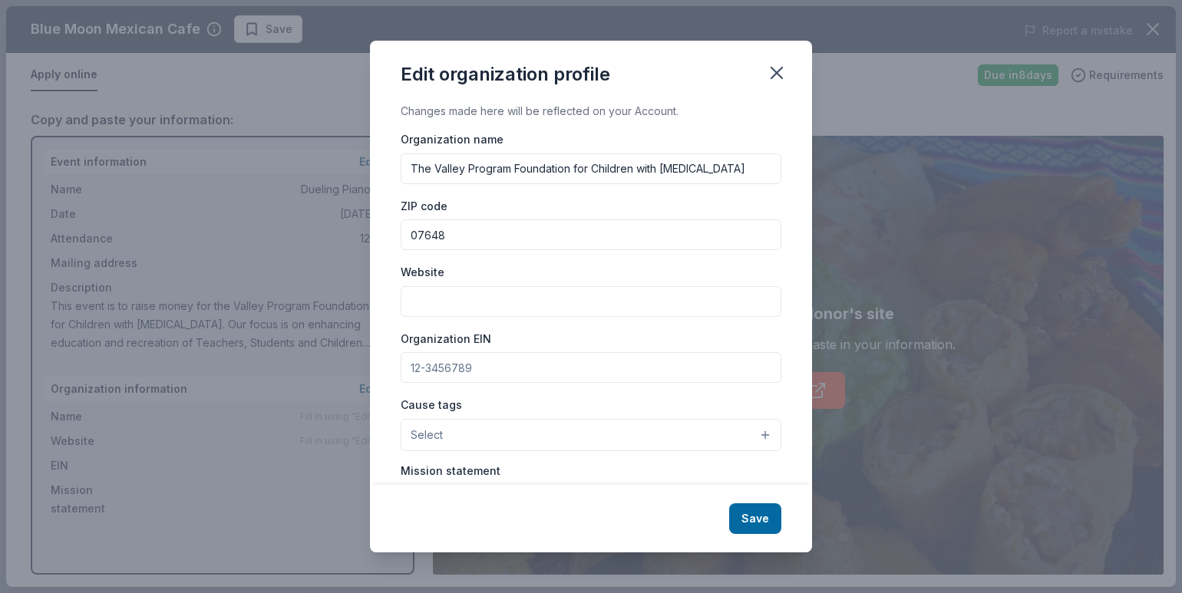
click at [571, 310] on input "Website" at bounding box center [590, 301] width 381 height 31
type input "[DOMAIN_NAME]"
click at [562, 362] on input "Organization EIN" at bounding box center [590, 367] width 381 height 31
type input "[US_EMPLOYER_IDENTIFICATION_NUMBER]"
click at [597, 440] on button "Select" at bounding box center [590, 435] width 381 height 32
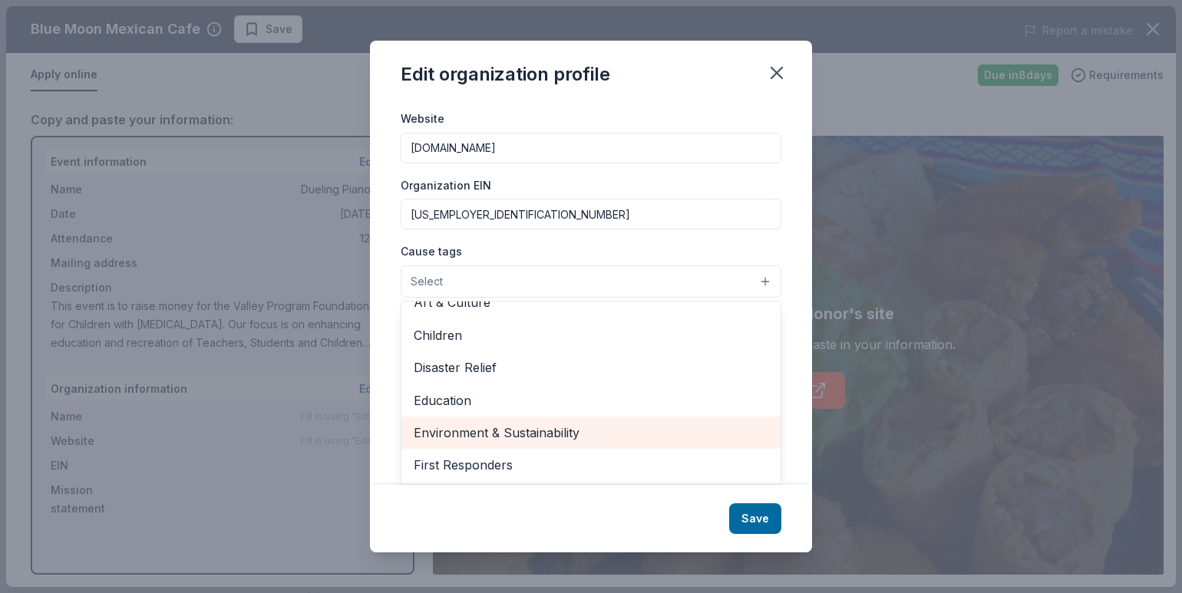
scroll to position [0, 0]
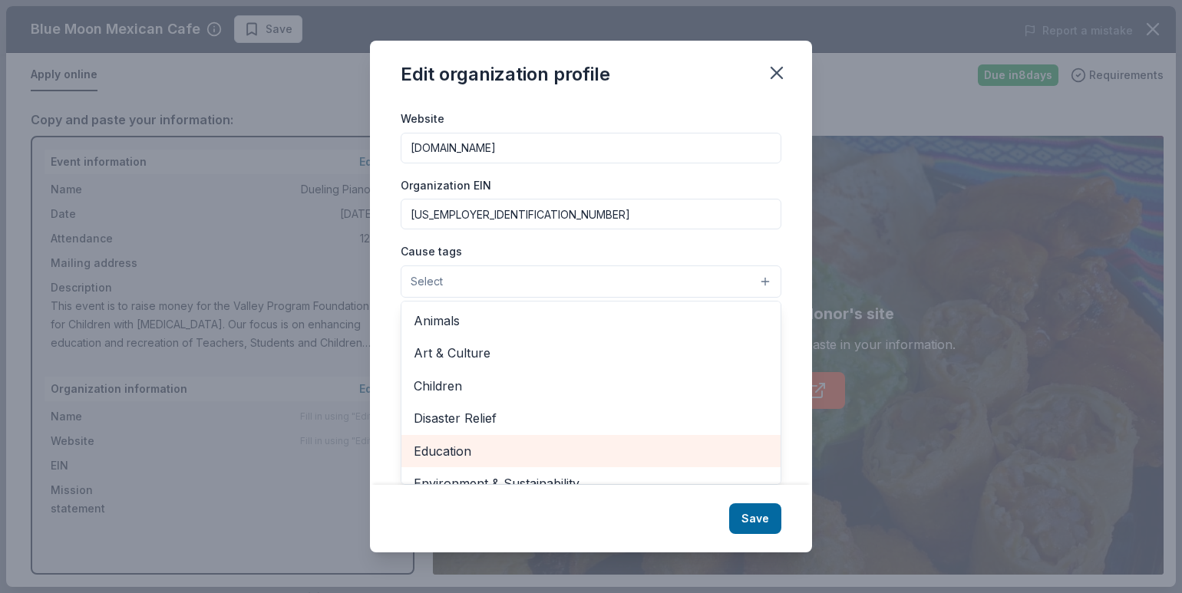
click at [439, 450] on span "Education" at bounding box center [591, 451] width 354 height 20
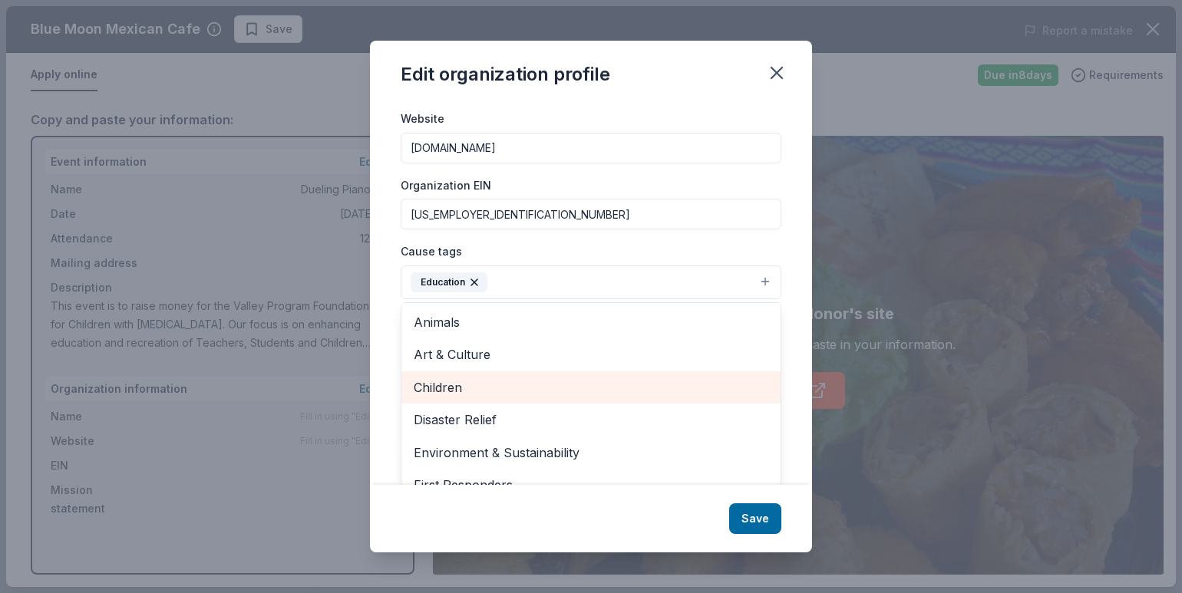
click at [441, 395] on span "Children" at bounding box center [591, 387] width 354 height 20
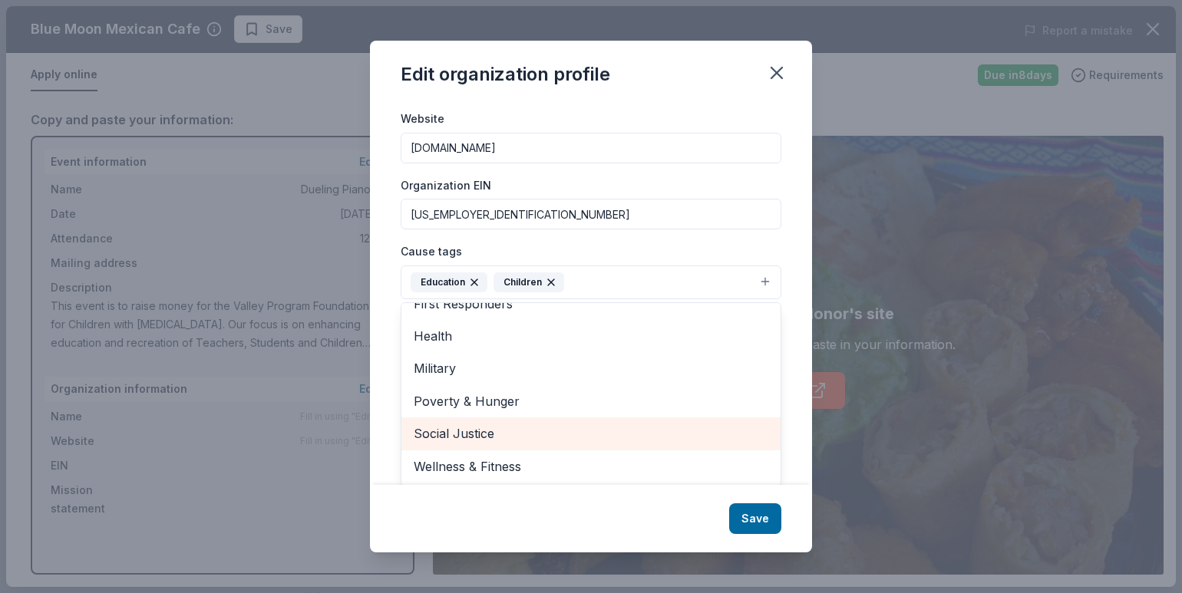
scroll to position [155, 0]
click at [769, 519] on div "Edit organization profile Changes made here will be reflected on your Account. …" at bounding box center [591, 297] width 442 height 512
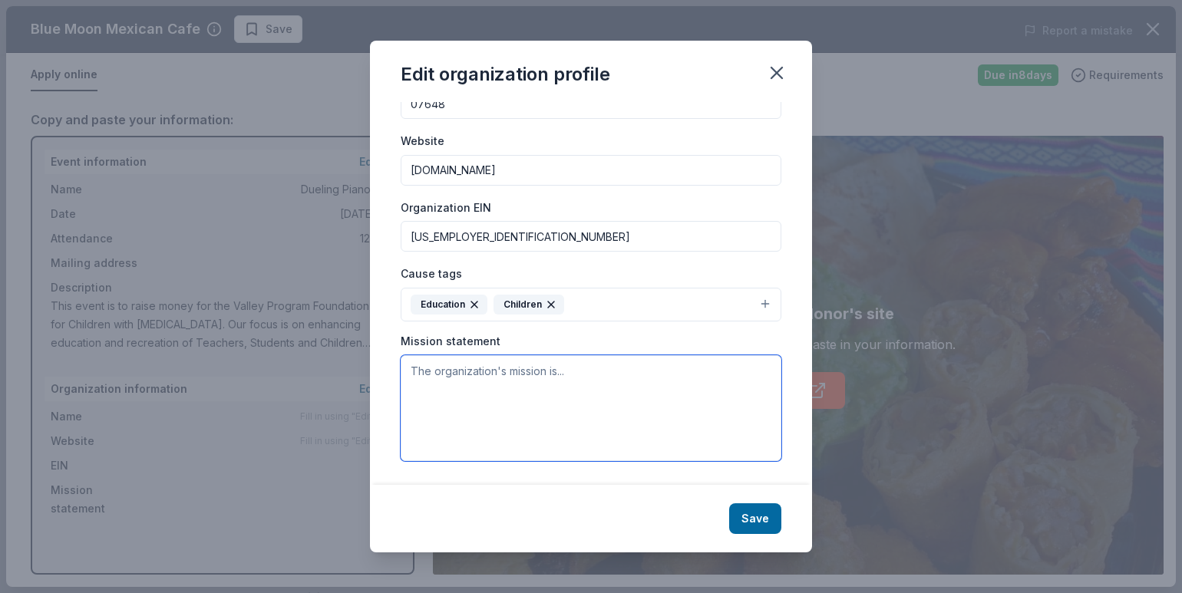
click at [483, 377] on textarea at bounding box center [590, 408] width 381 height 106
paste textarea "Mission and Purpose: Our mission is to empower students with special needs by p…"
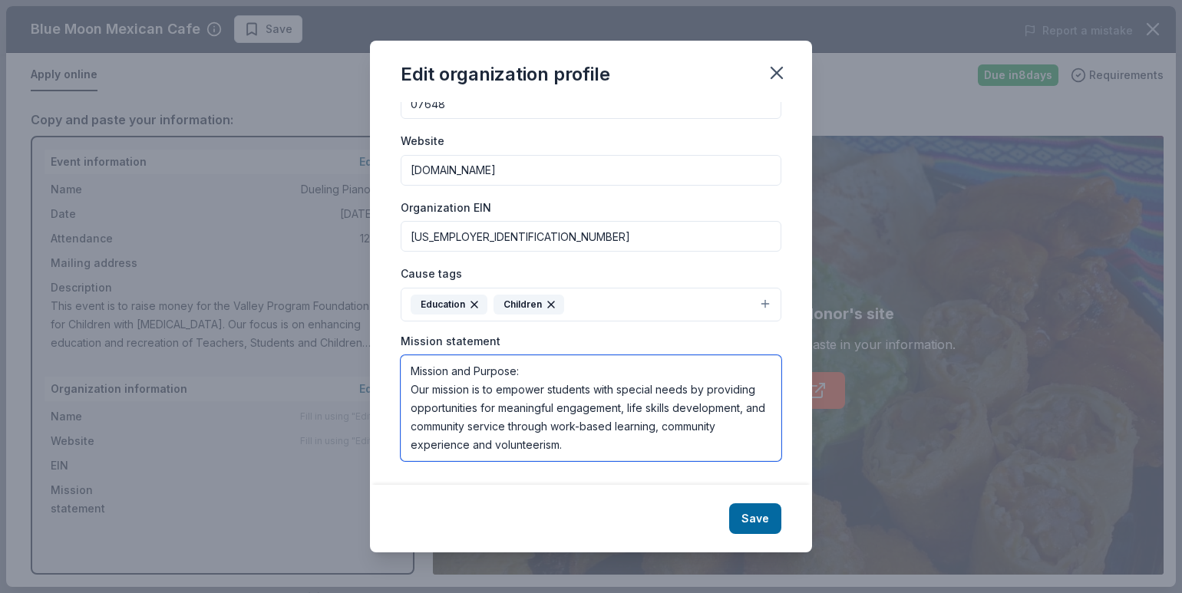
drag, startPoint x: 519, startPoint y: 371, endPoint x: 410, endPoint y: 360, distance: 108.7
click at [410, 360] on textarea "Mission and Purpose: Our mission is to empower students with special needs by p…" at bounding box center [590, 408] width 381 height 106
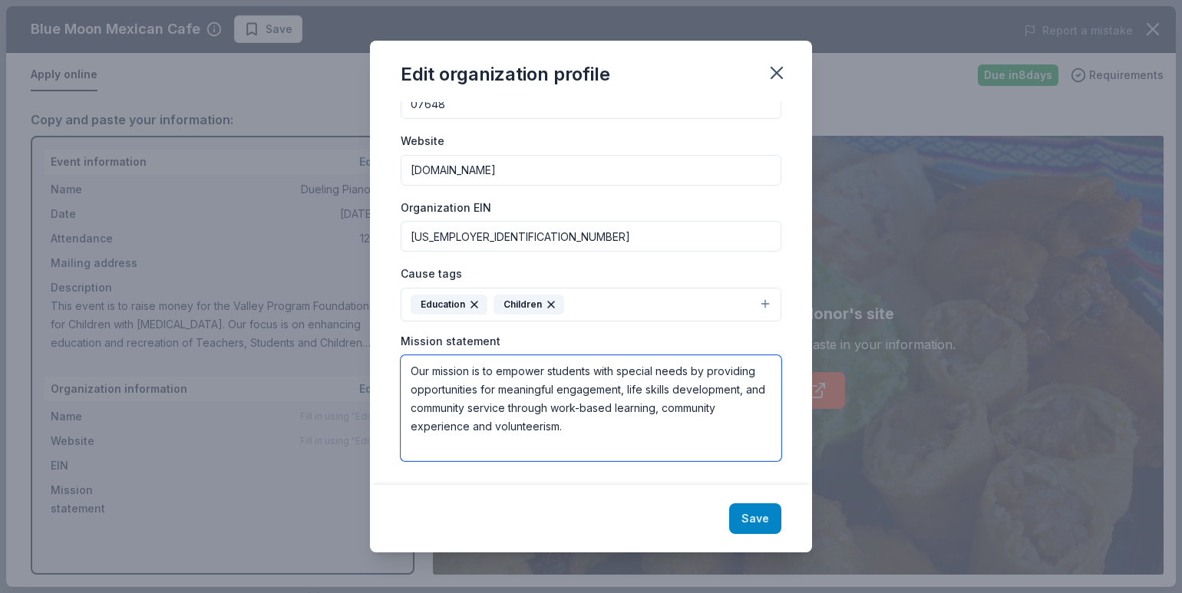
type textarea "Our mission is to empower students with special needs by providing opportunitie…"
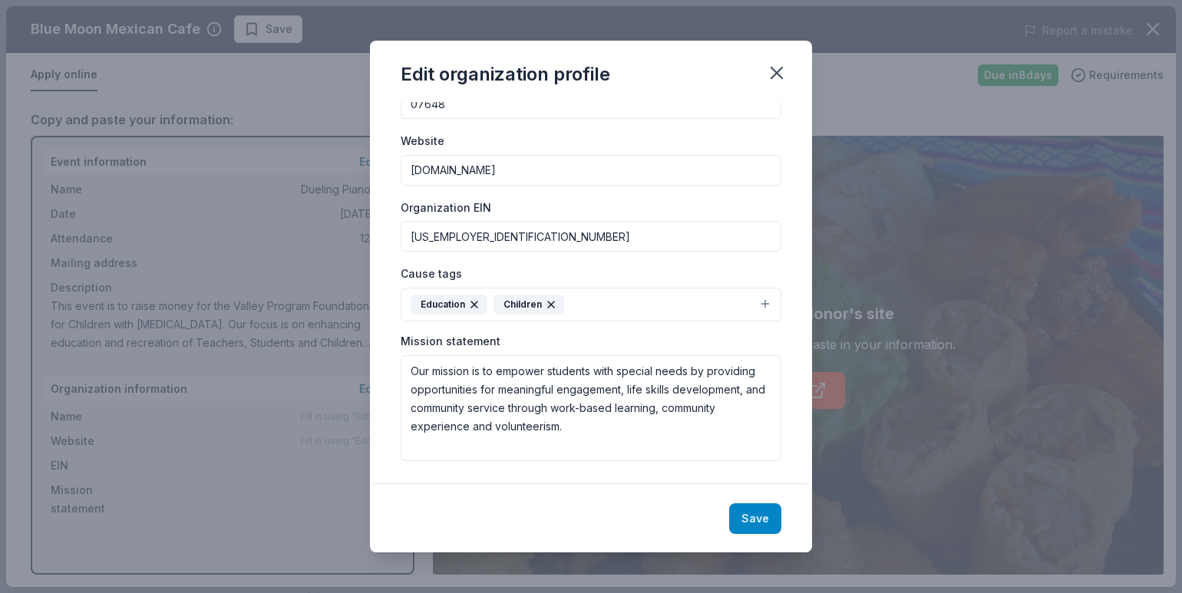
click at [744, 509] on button "Save" at bounding box center [755, 518] width 52 height 31
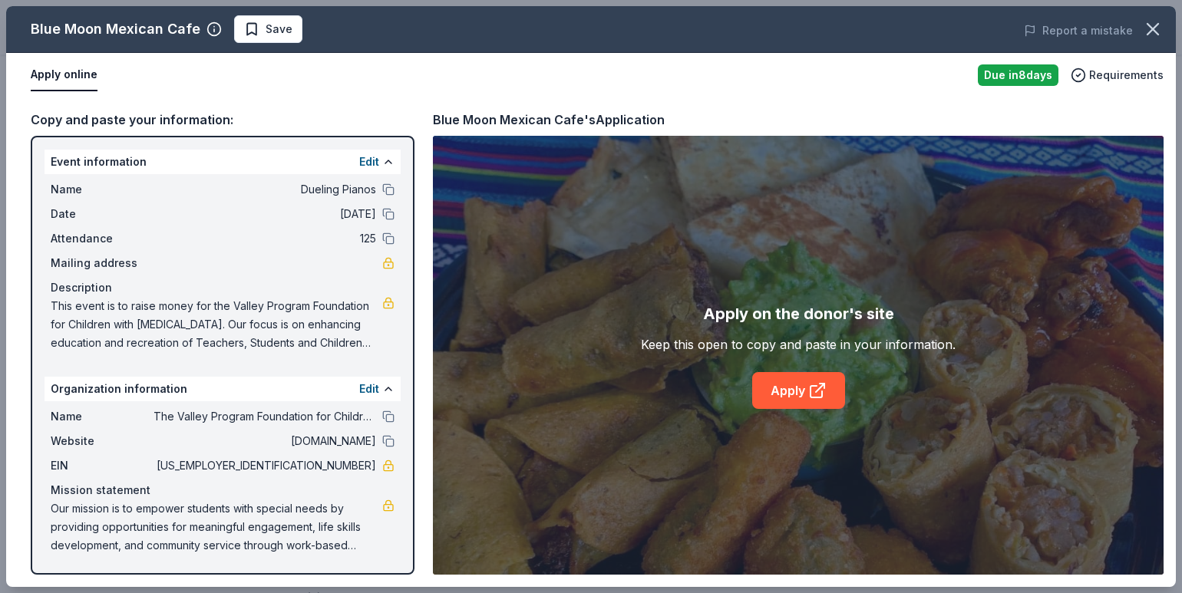
scroll to position [0, 0]
click at [281, 38] on span "Save" at bounding box center [278, 29] width 27 height 18
click at [792, 388] on link "Apply" at bounding box center [798, 390] width 93 height 37
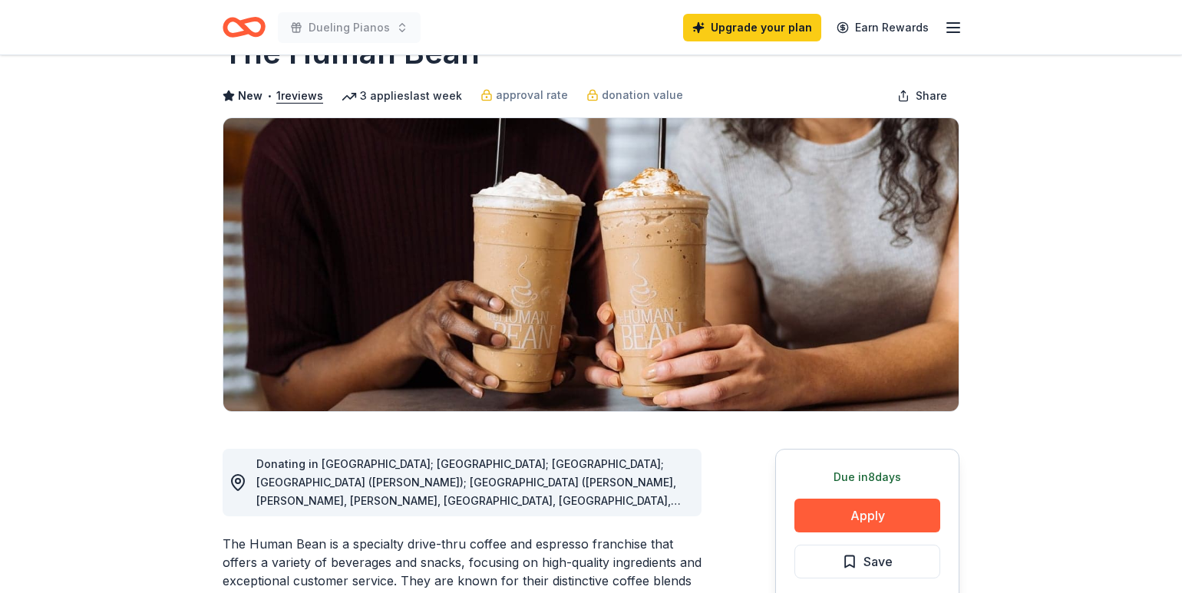
scroll to position [157, 0]
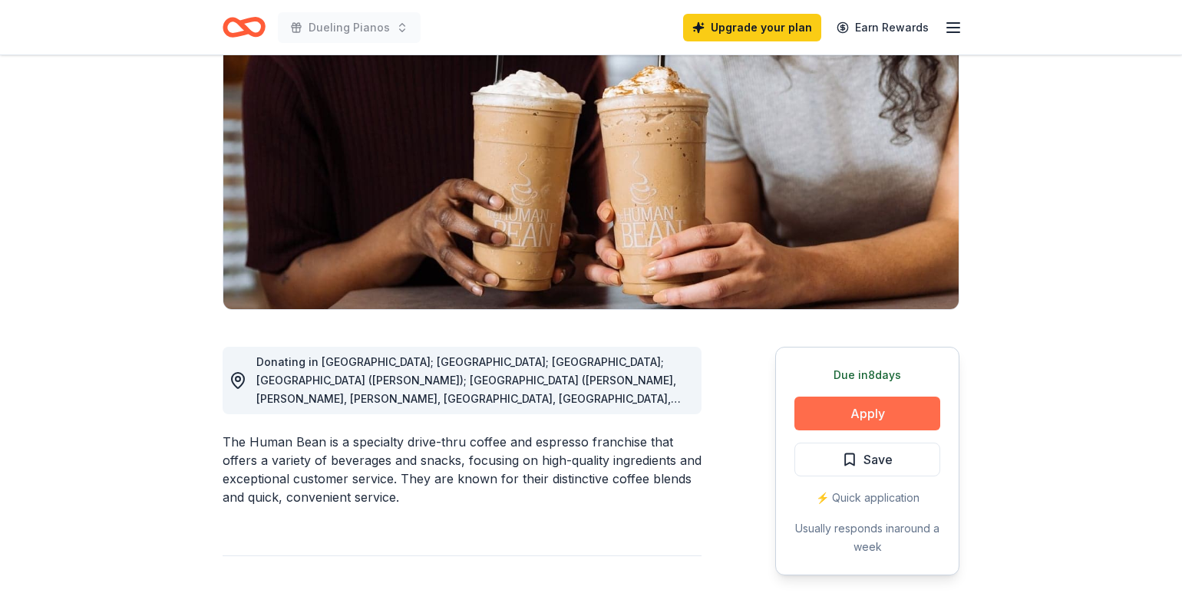
click at [868, 410] on button "Apply" at bounding box center [867, 414] width 146 height 34
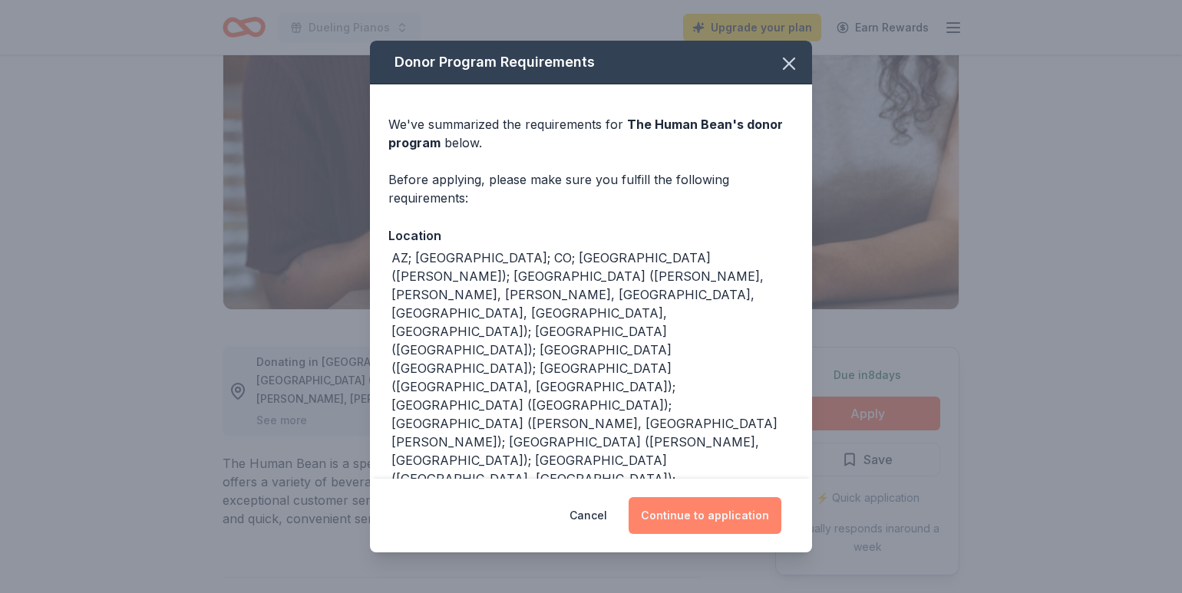
click at [720, 511] on button "Continue to application" at bounding box center [704, 515] width 153 height 37
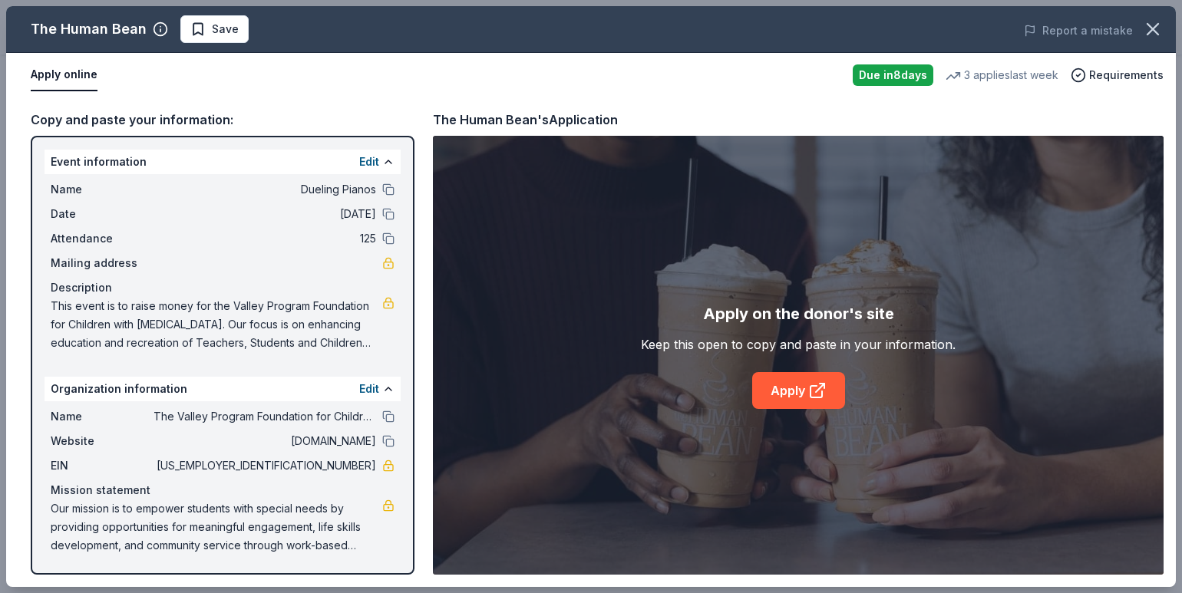
scroll to position [0, 0]
click at [799, 394] on link "Apply" at bounding box center [798, 390] width 93 height 37
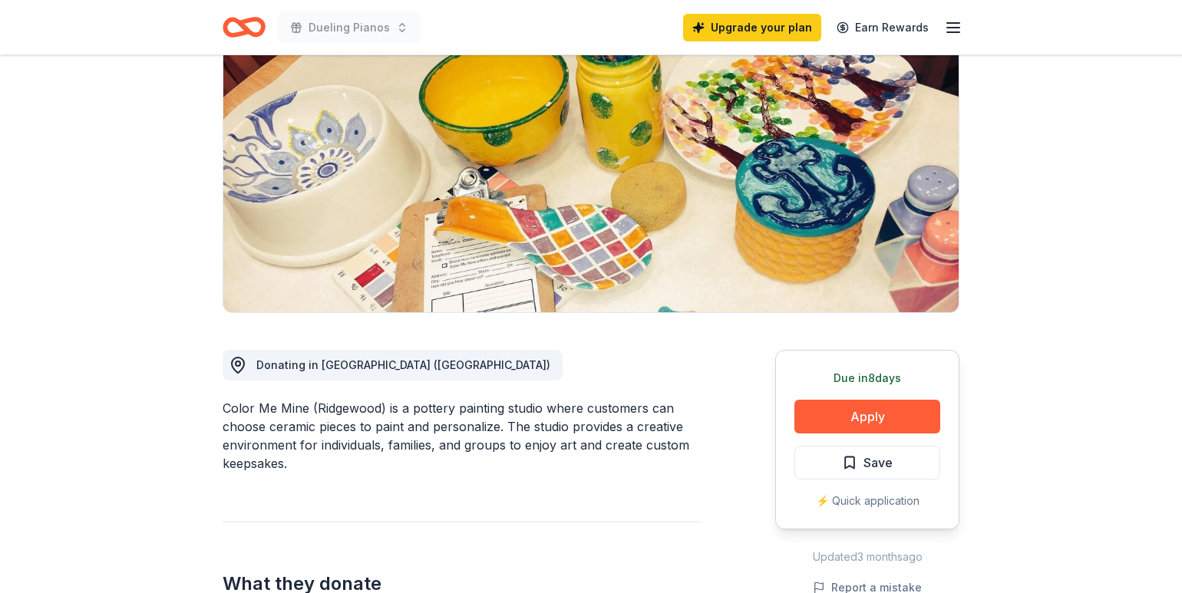
scroll to position [262, 0]
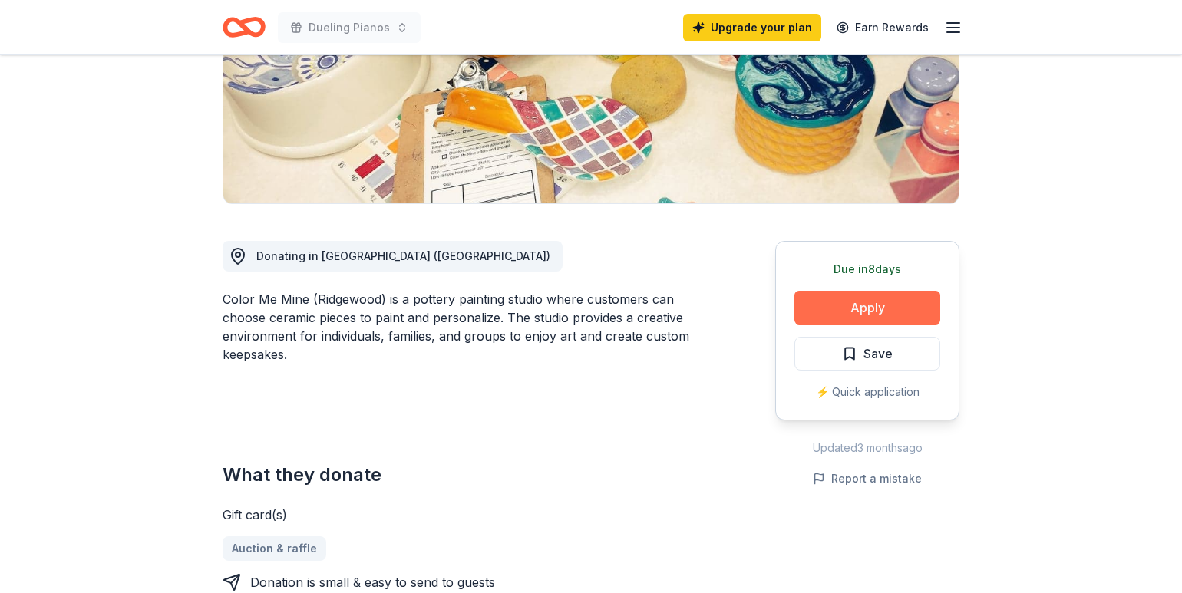
click at [898, 311] on button "Apply" at bounding box center [867, 308] width 146 height 34
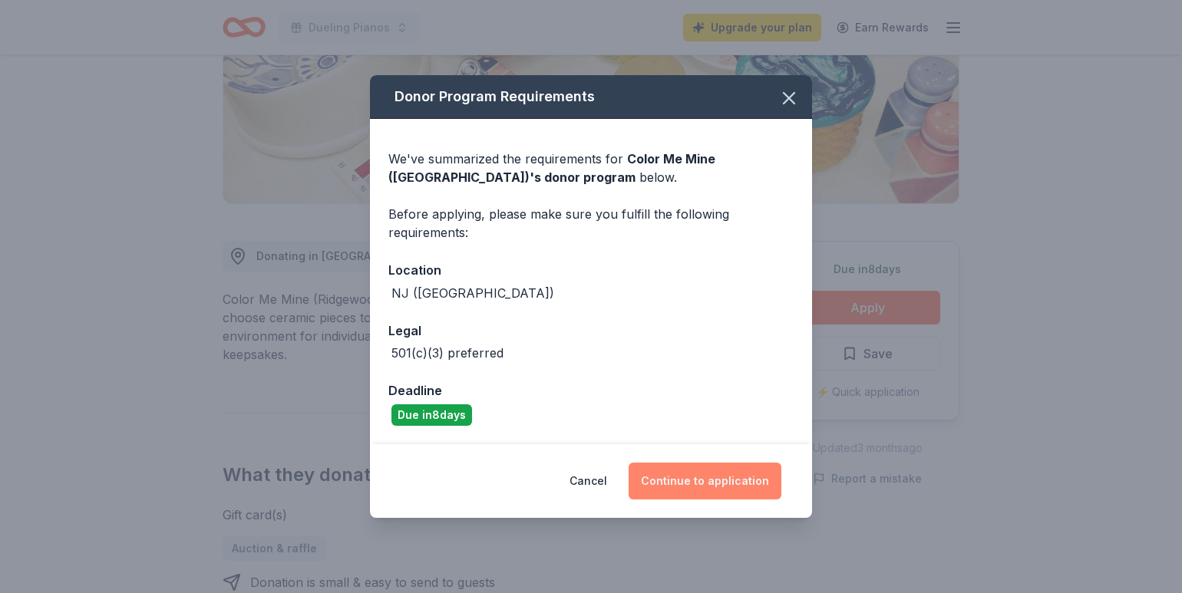
click at [731, 488] on button "Continue to application" at bounding box center [704, 481] width 153 height 37
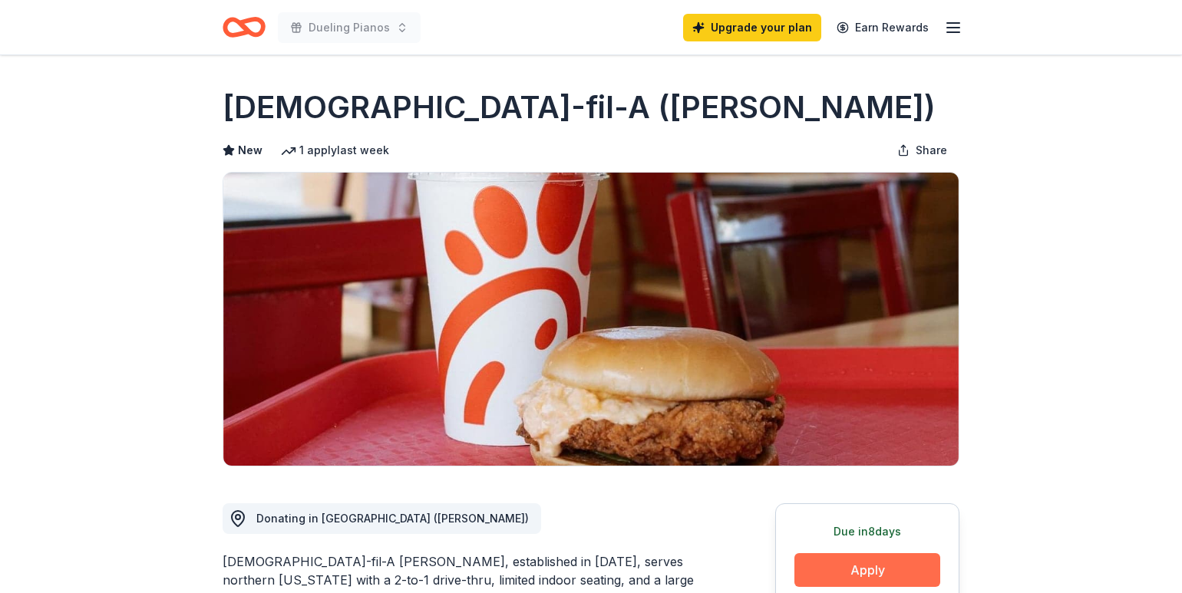
click at [859, 568] on button "Apply" at bounding box center [867, 570] width 146 height 34
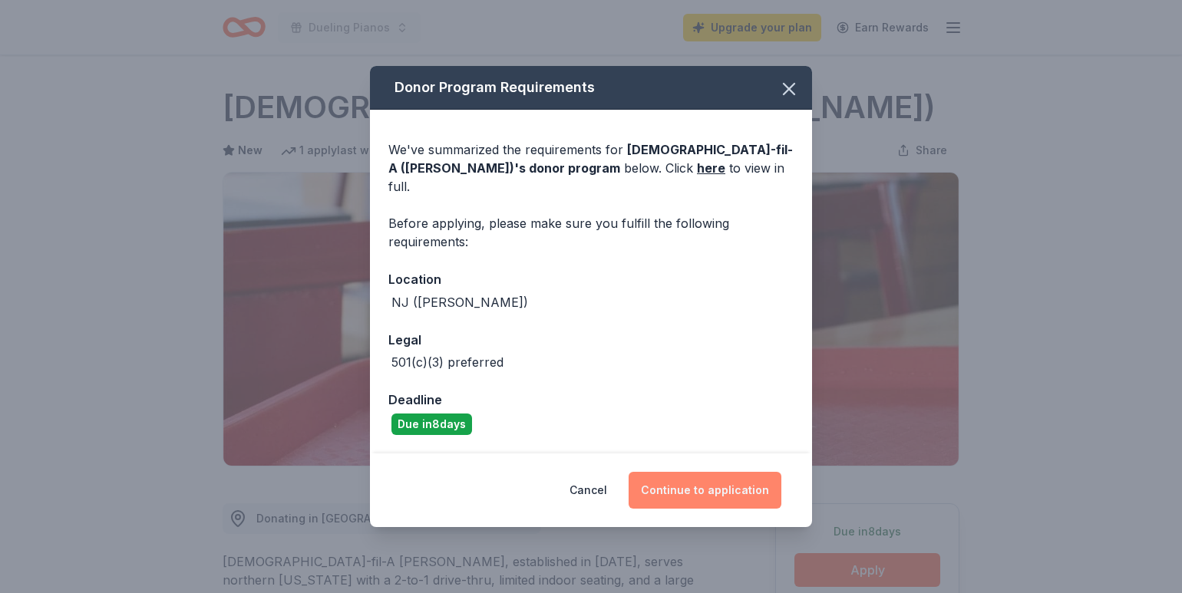
click at [689, 472] on button "Continue to application" at bounding box center [704, 490] width 153 height 37
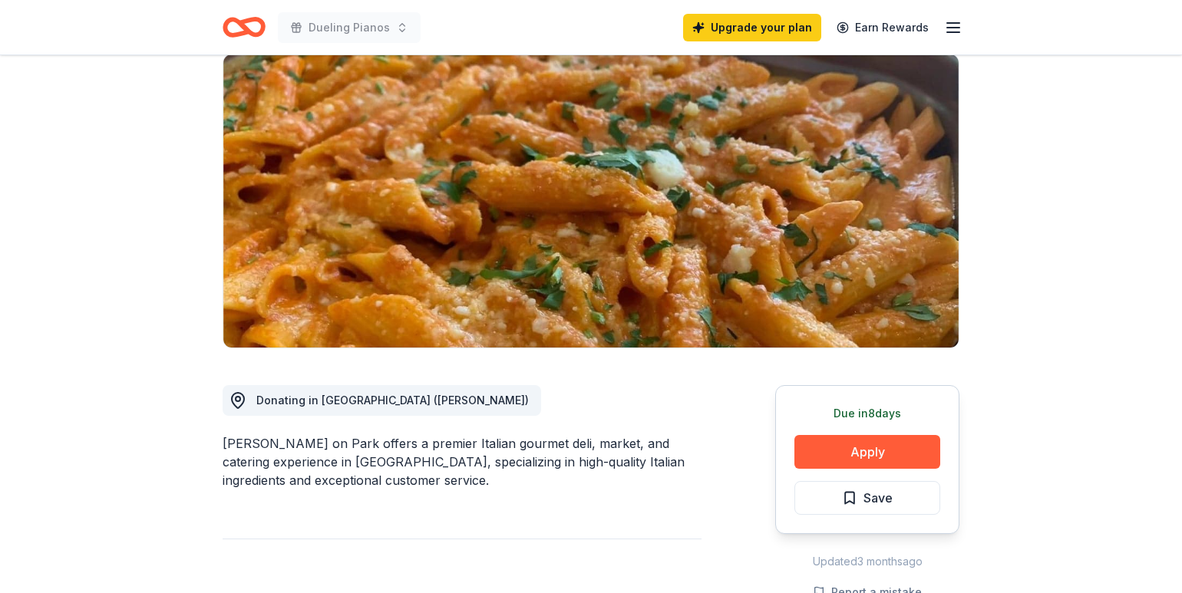
scroll to position [130, 0]
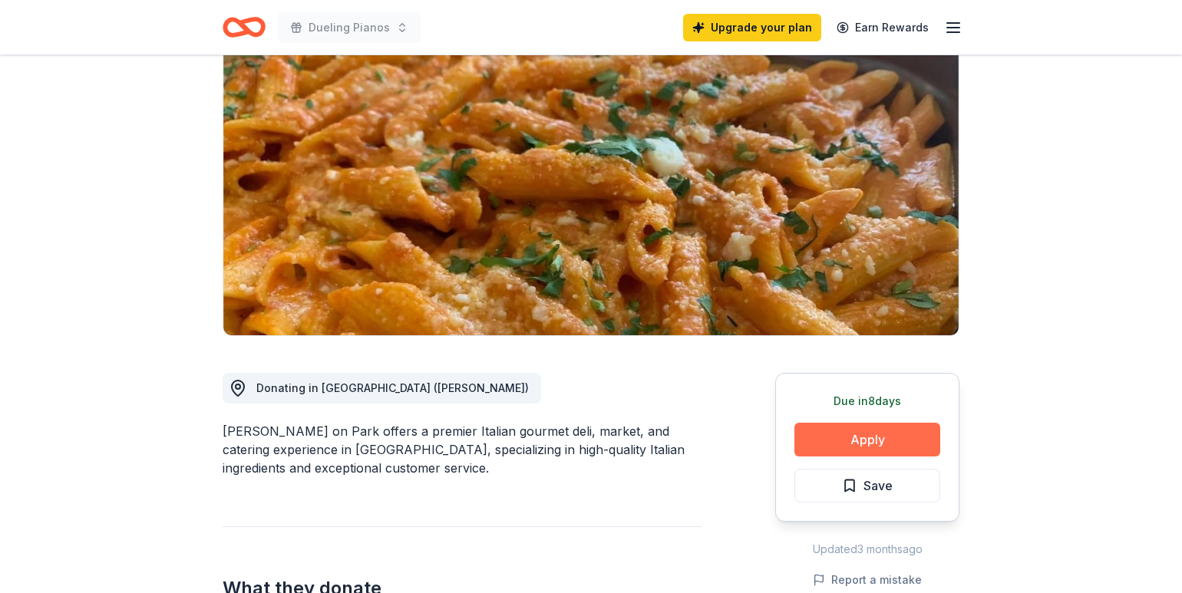
click at [878, 444] on button "Apply" at bounding box center [867, 440] width 146 height 34
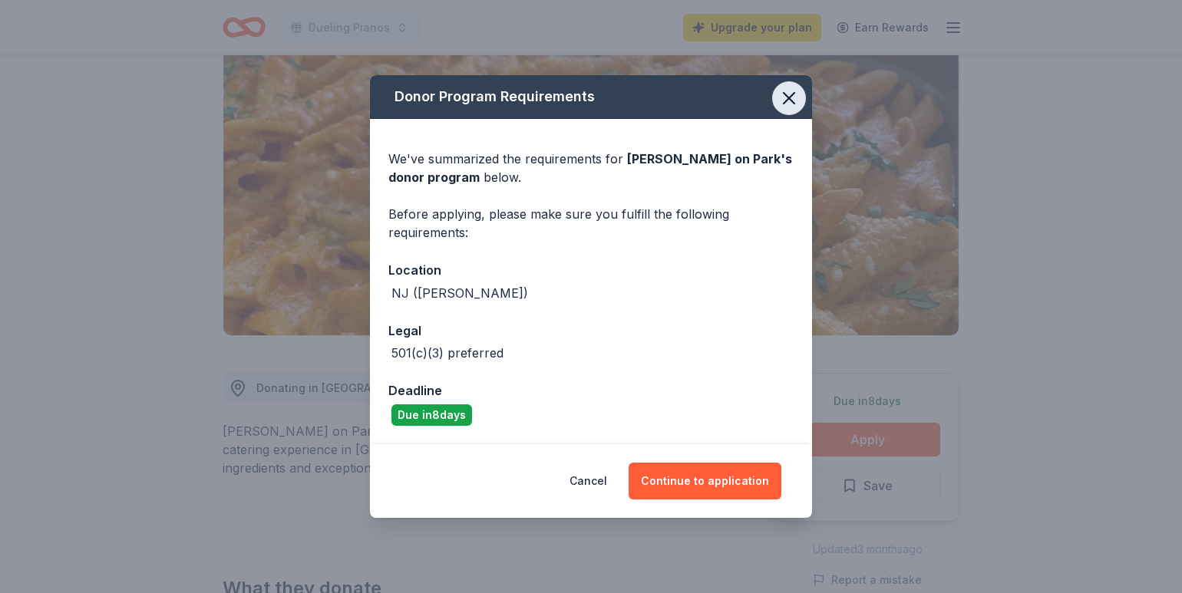
click at [786, 94] on icon "button" at bounding box center [788, 98] width 11 height 11
